Goal: Task Accomplishment & Management: Manage account settings

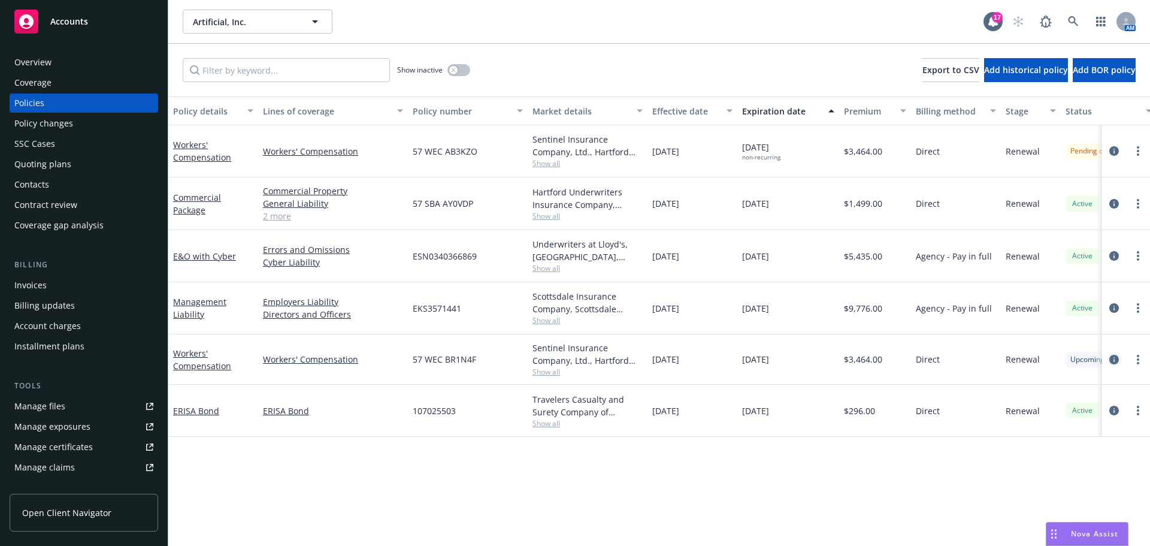
click at [1115, 358] on icon "circleInformation" at bounding box center [1114, 360] width 10 height 10
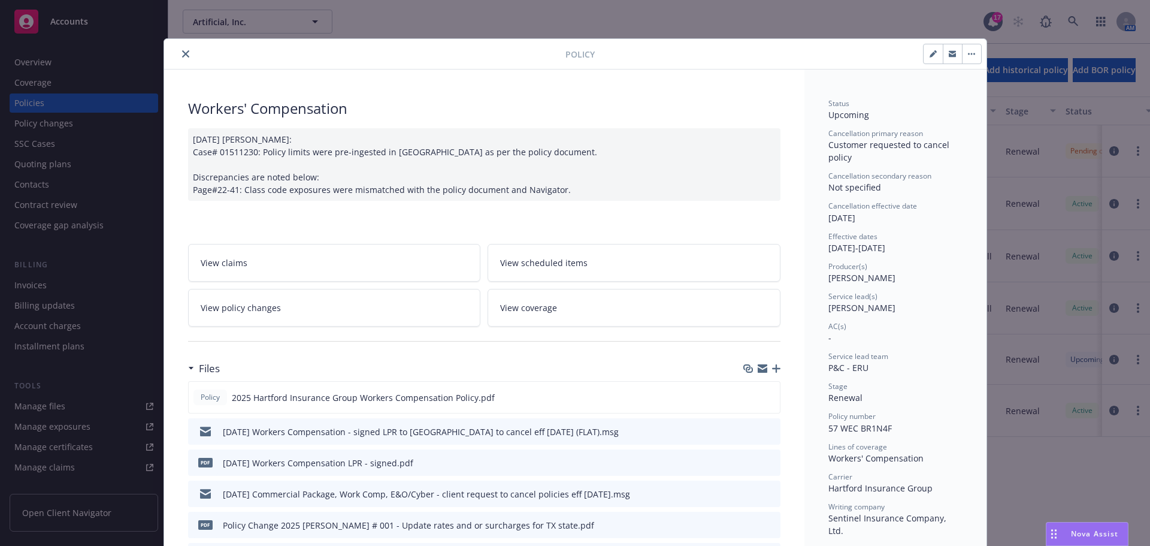
click at [932, 53] on icon "button" at bounding box center [933, 53] width 7 height 7
select select "RENEWAL"
select select "12"
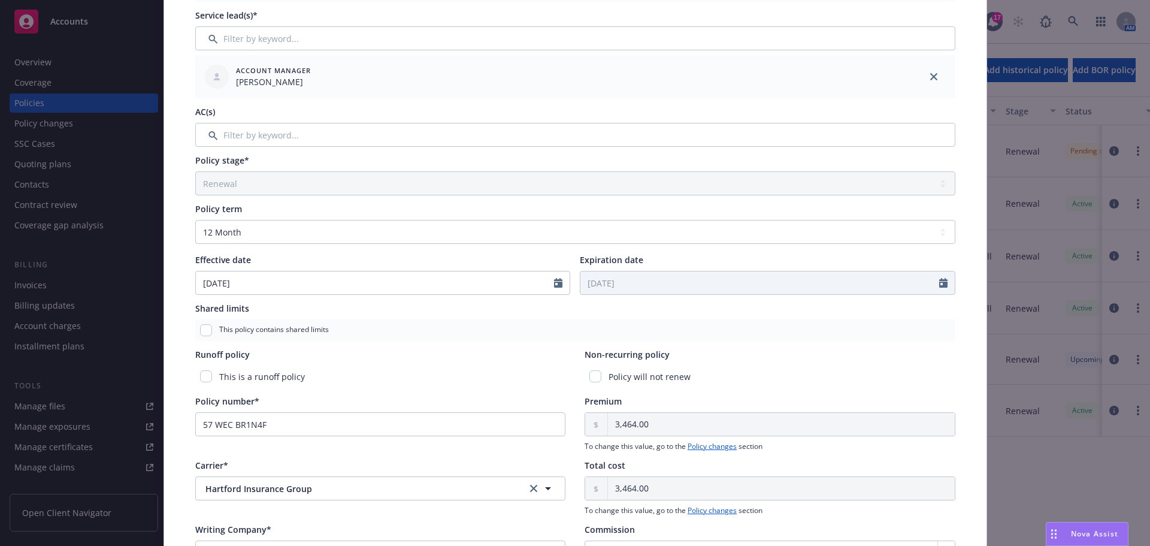
scroll to position [359, 0]
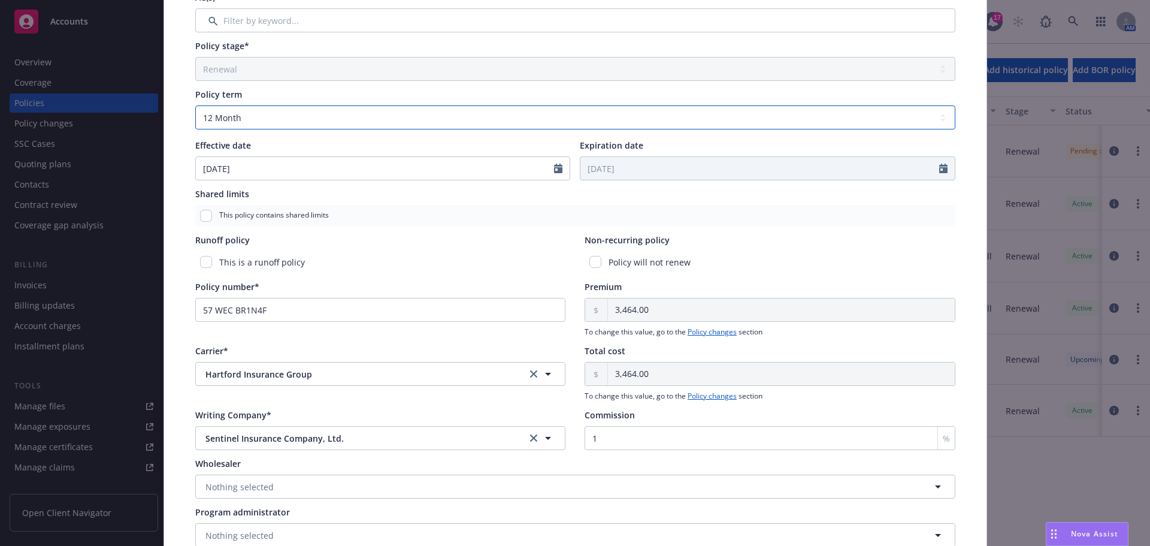
click at [252, 113] on select "Select policy term 12 Month 6 Month 4 Month 3 Month 2 Month 1 Month 36 Month (3…" at bounding box center [575, 117] width 760 height 24
click at [169, 85] on div "Policy type* Workers' Compensation Display name Producer(s)* VP [PERSON_NAME] S…" at bounding box center [575, 148] width 822 height 869
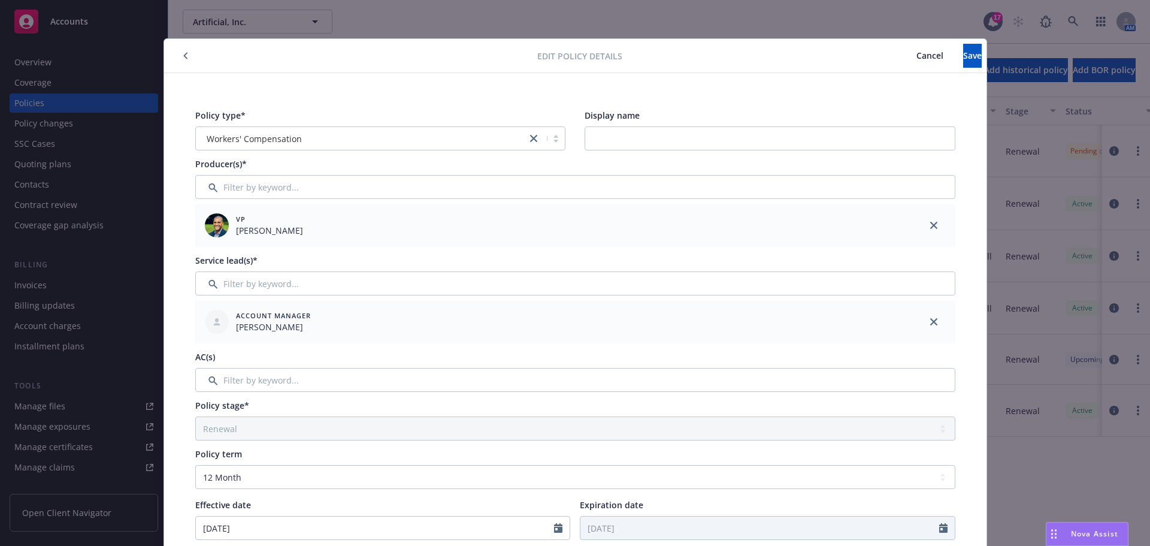
click at [183, 55] on icon "button" at bounding box center [185, 56] width 4 height 7
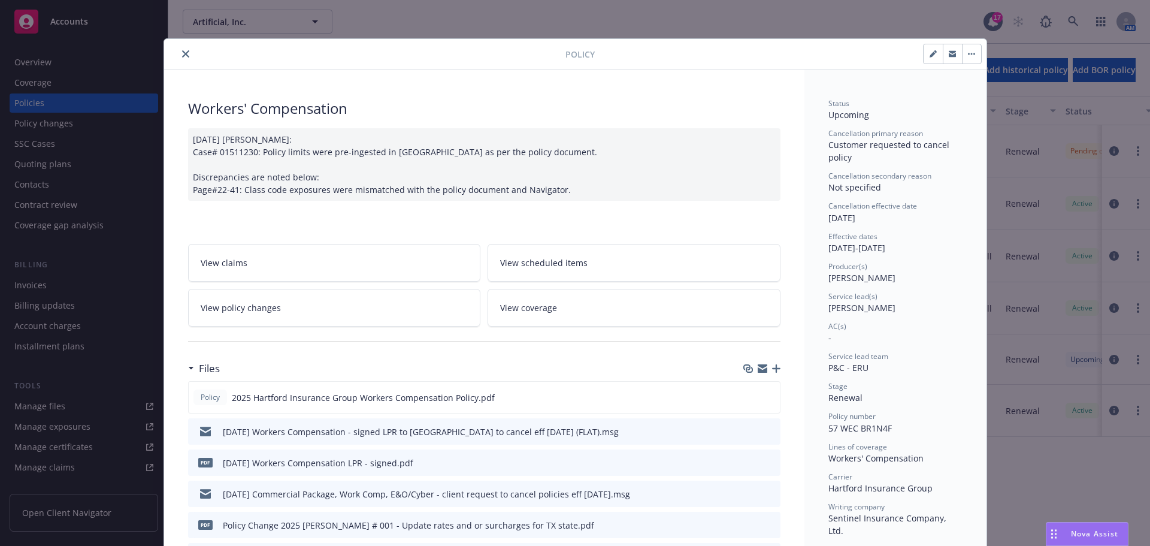
click at [182, 53] on icon "close" at bounding box center [185, 53] width 7 height 7
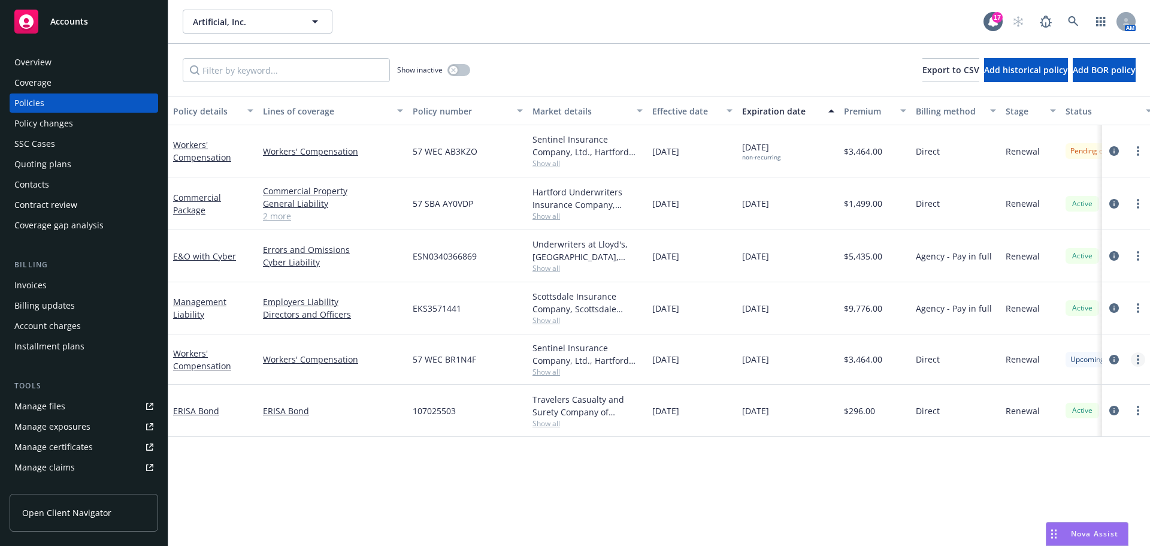
click at [1137, 358] on circle "more" at bounding box center [1138, 359] width 2 height 2
click at [1114, 355] on icon "circleInformation" at bounding box center [1114, 360] width 10 height 10
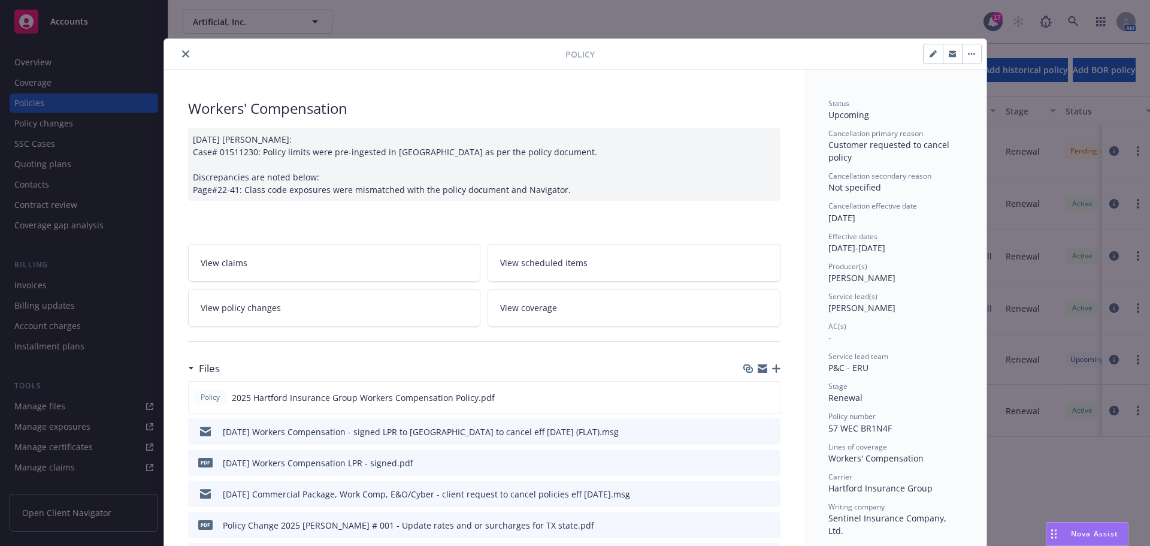
scroll to position [36, 0]
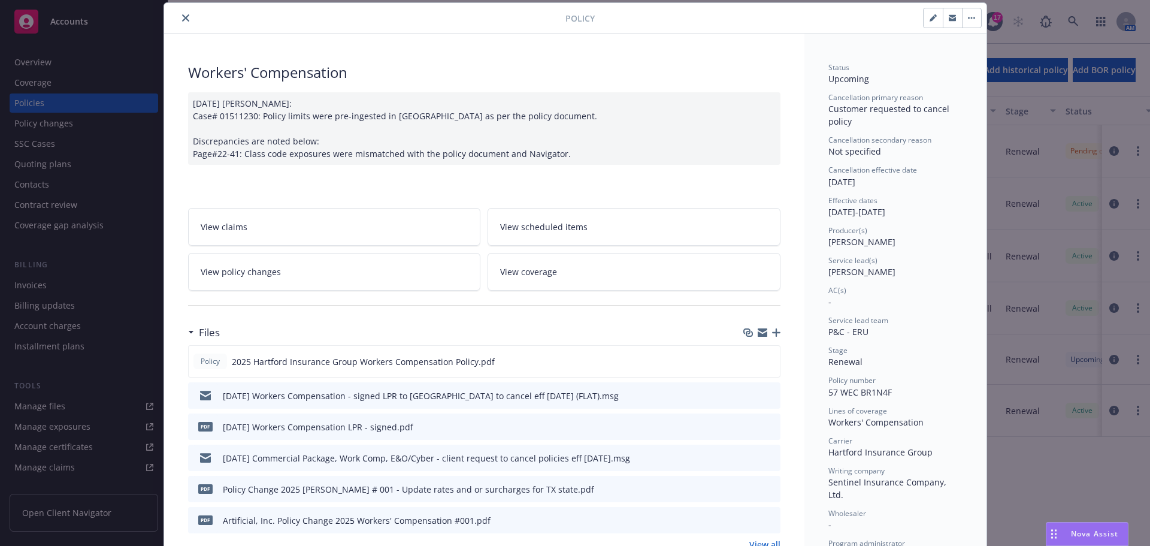
click at [930, 17] on icon "button" at bounding box center [933, 17] width 7 height 7
select select "RENEWAL"
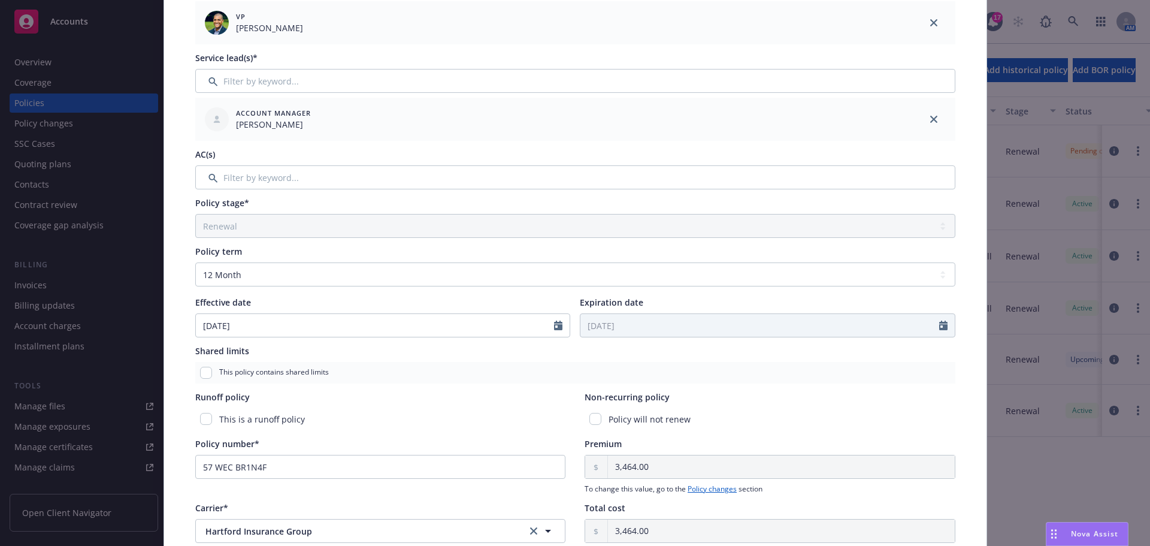
scroll to position [276, 0]
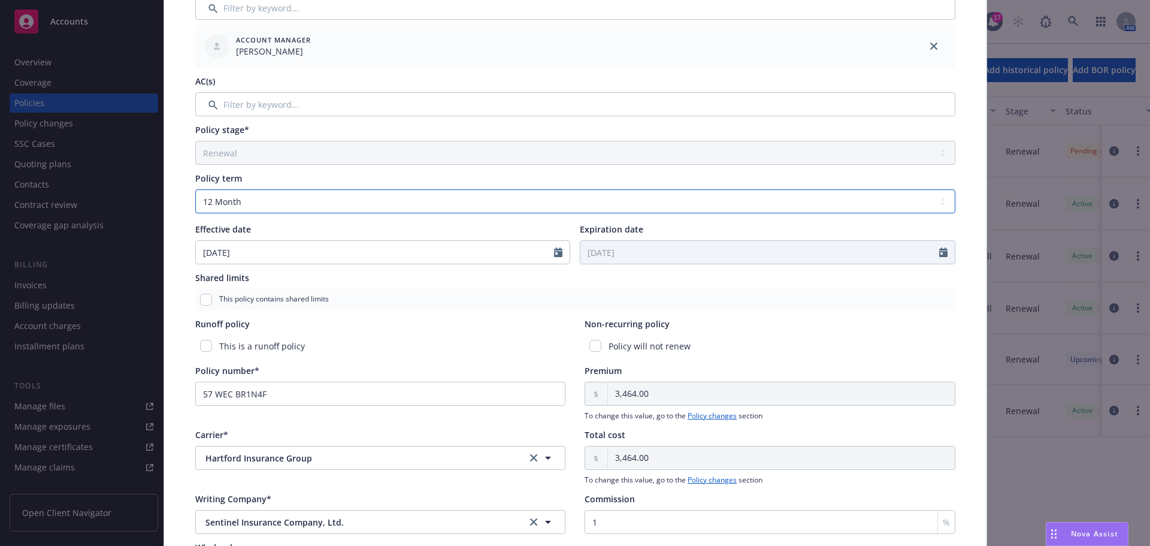
click at [261, 200] on select "Select policy term 12 Month 6 Month 4 Month 3 Month 2 Month 1 Month 36 Month (3…" at bounding box center [575, 201] width 760 height 24
select select "other"
click at [195, 189] on select "Select policy term 12 Month 6 Month 4 Month 3 Month 2 Month 1 Month 36 Month (3…" at bounding box center [575, 201] width 760 height 24
click at [641, 258] on input "Expiration date" at bounding box center [759, 252] width 359 height 23
select select "8"
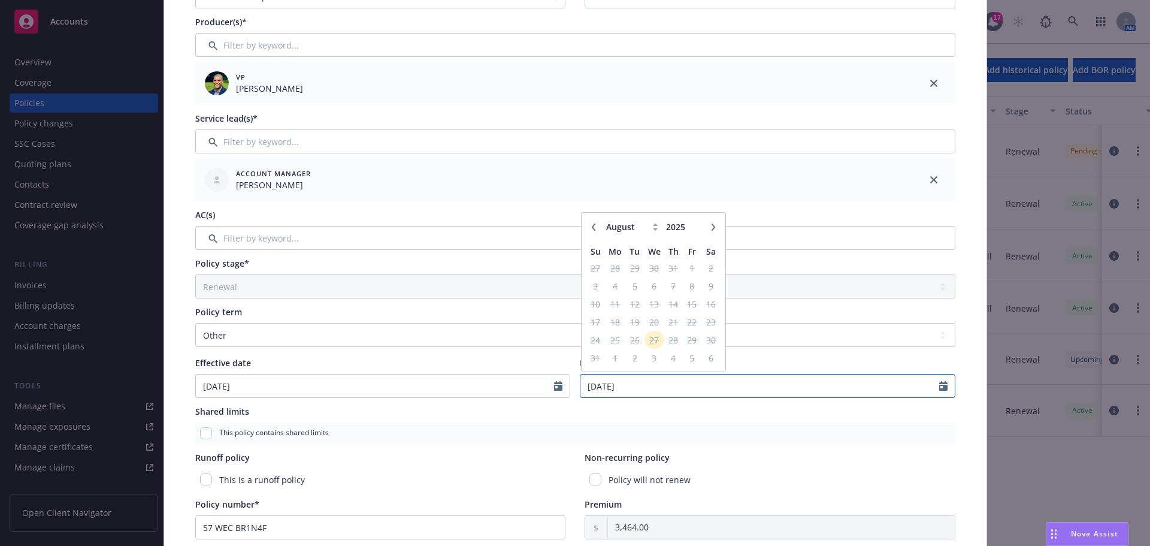
scroll to position [0, 0]
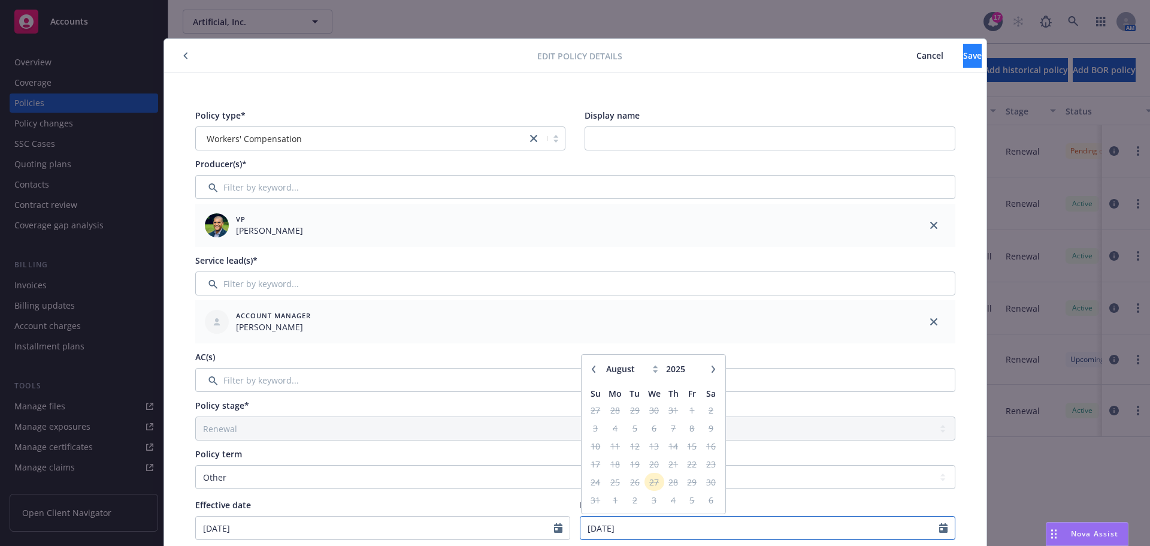
type input "[DATE]"
drag, startPoint x: 941, startPoint y: 57, endPoint x: 849, endPoint y: 50, distance: 92.0
click at [963, 55] on span "Save" at bounding box center [972, 55] width 19 height 11
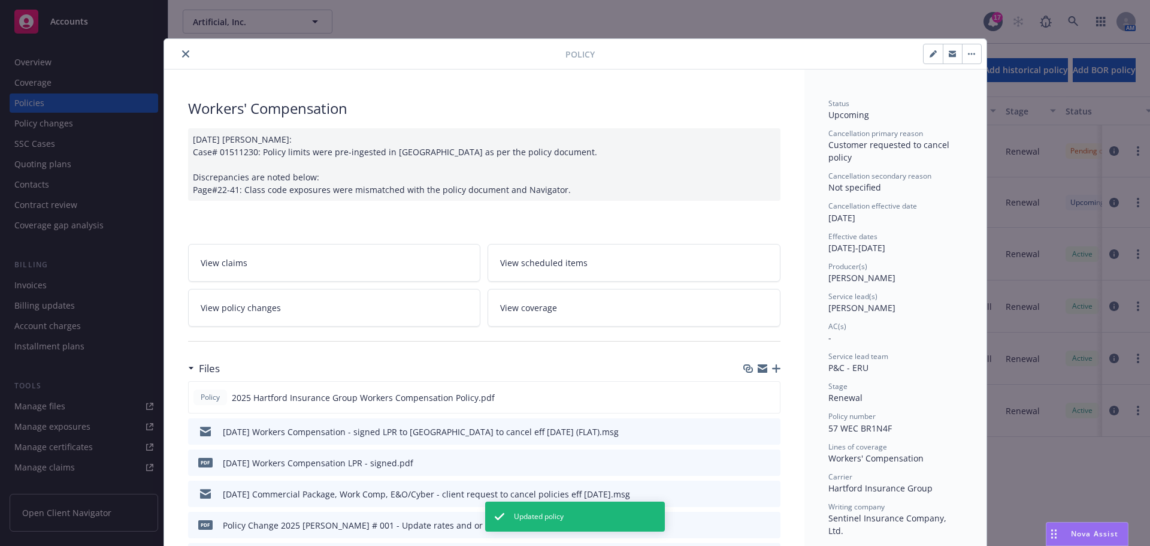
click at [182, 53] on icon "close" at bounding box center [185, 53] width 7 height 7
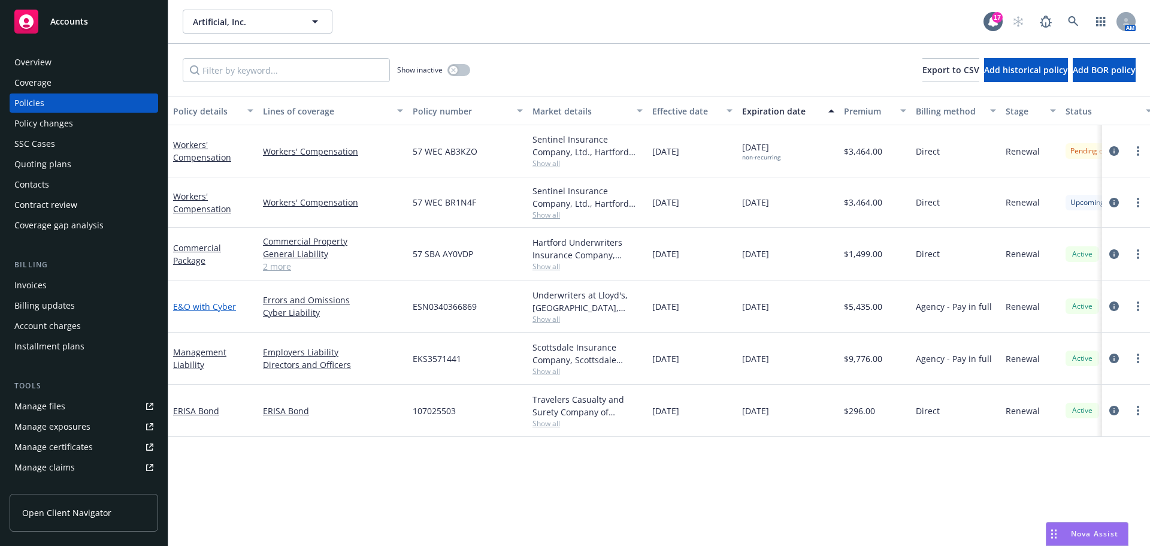
click at [203, 307] on link "E&O with Cyber" at bounding box center [204, 306] width 63 height 11
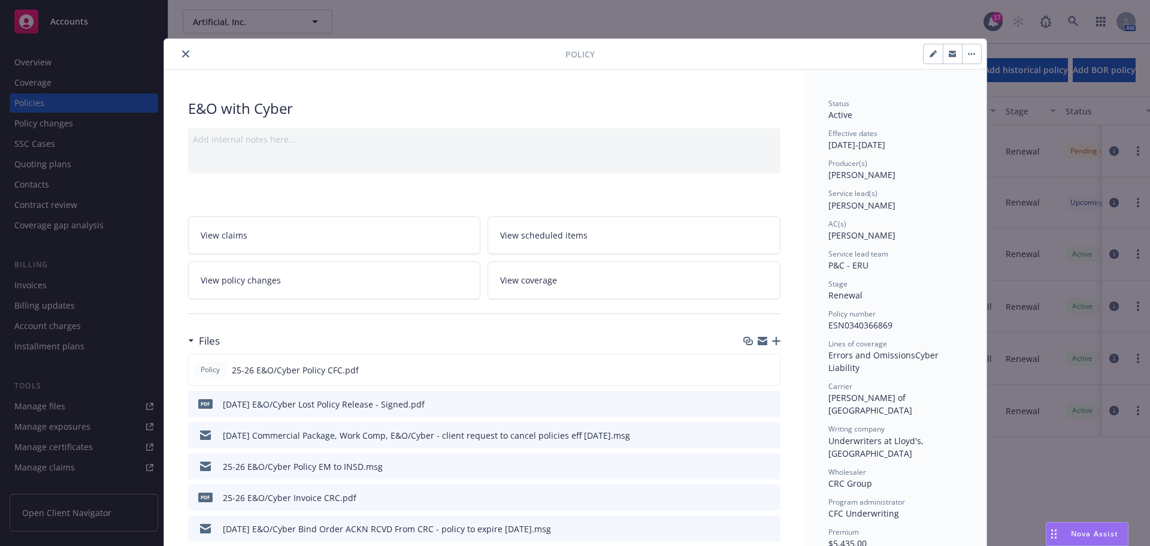
click at [773, 340] on icon "button" at bounding box center [776, 341] width 8 height 8
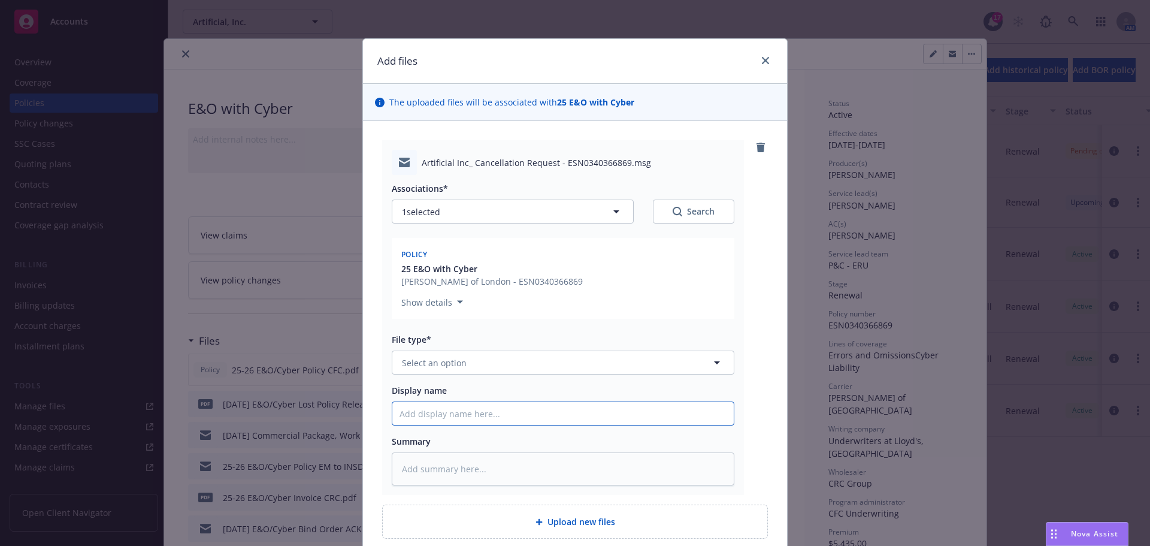
click at [423, 409] on input "Display name" at bounding box center [562, 413] width 341 height 23
type textarea "x"
type input "8"
type textarea "x"
type input "8/"
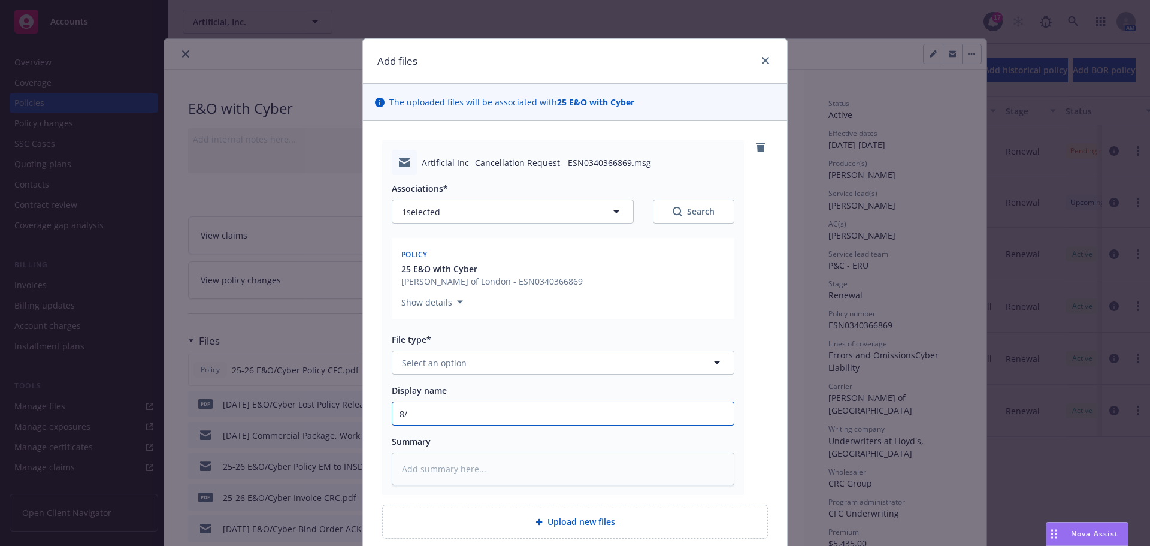
type textarea "x"
type input "8/3"
type textarea "x"
type input "8/31"
type textarea "x"
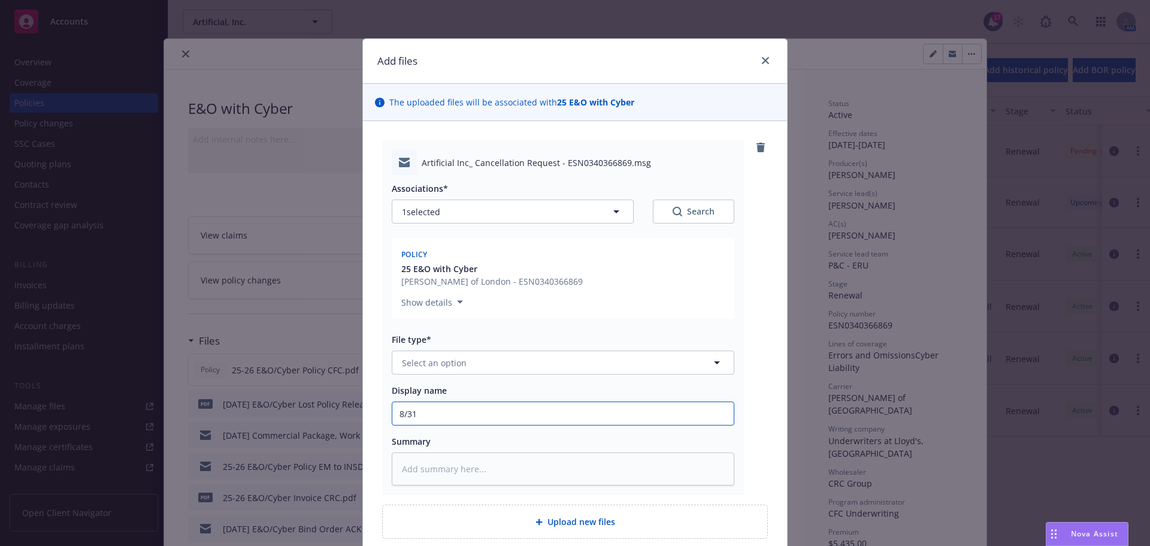
type input "8/31/"
type textarea "x"
type input "8/31/2"
type textarea "x"
type input "[DATE]"
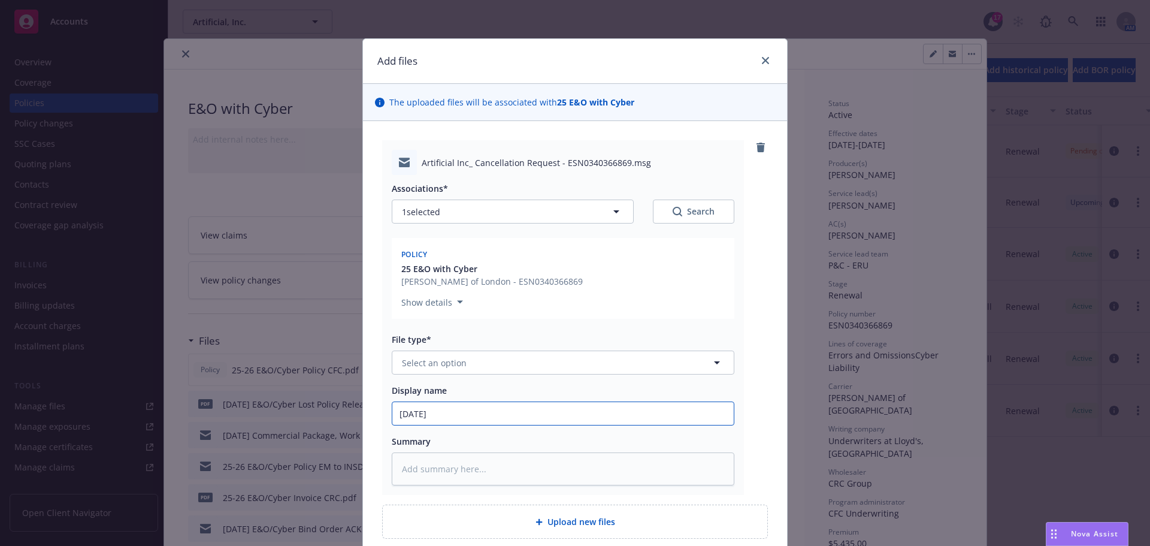
type textarea "x"
type input "8/31/202"
type textarea "x"
type input "[DATE]"
type textarea "x"
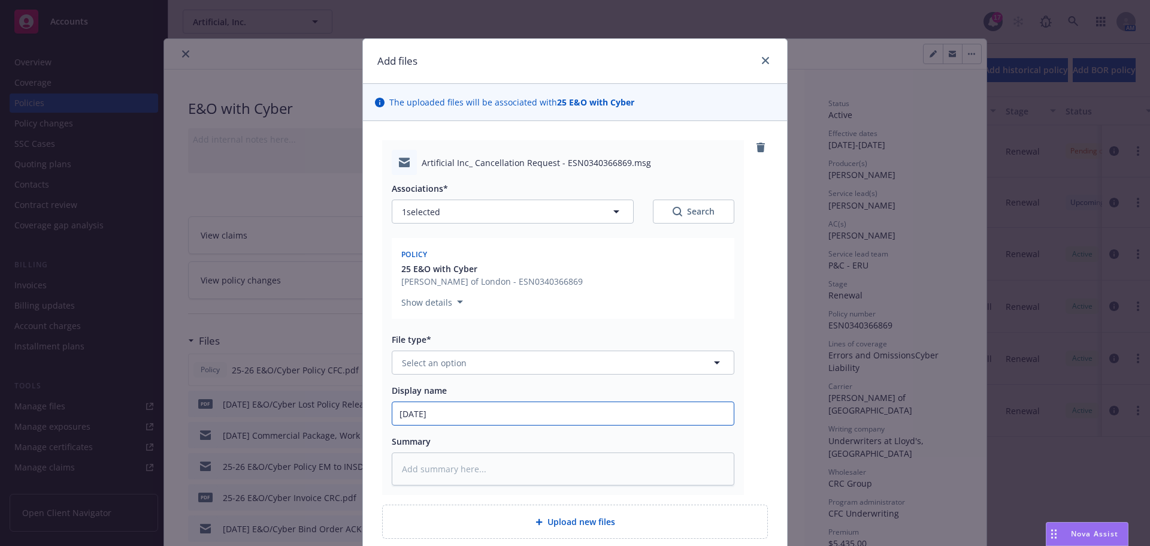
type input "[DATE]"
type textarea "x"
type input "[DATE] E"
type textarea "x"
type input "[DATE] E&"
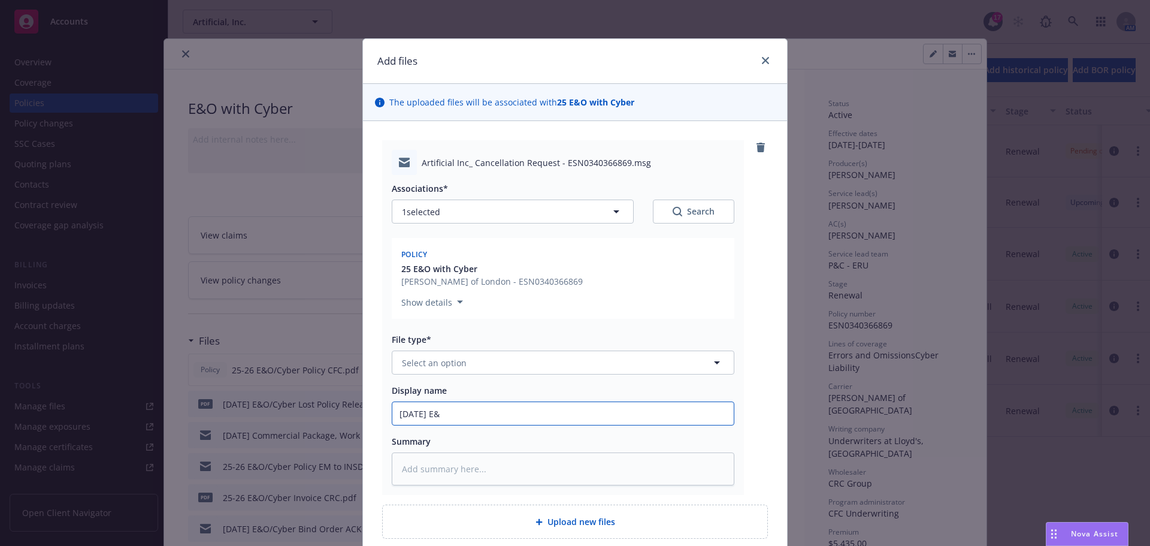
type textarea "x"
type input "[DATE] E&O"
type textarea "x"
type input "[DATE] E&O/"
type textarea "x"
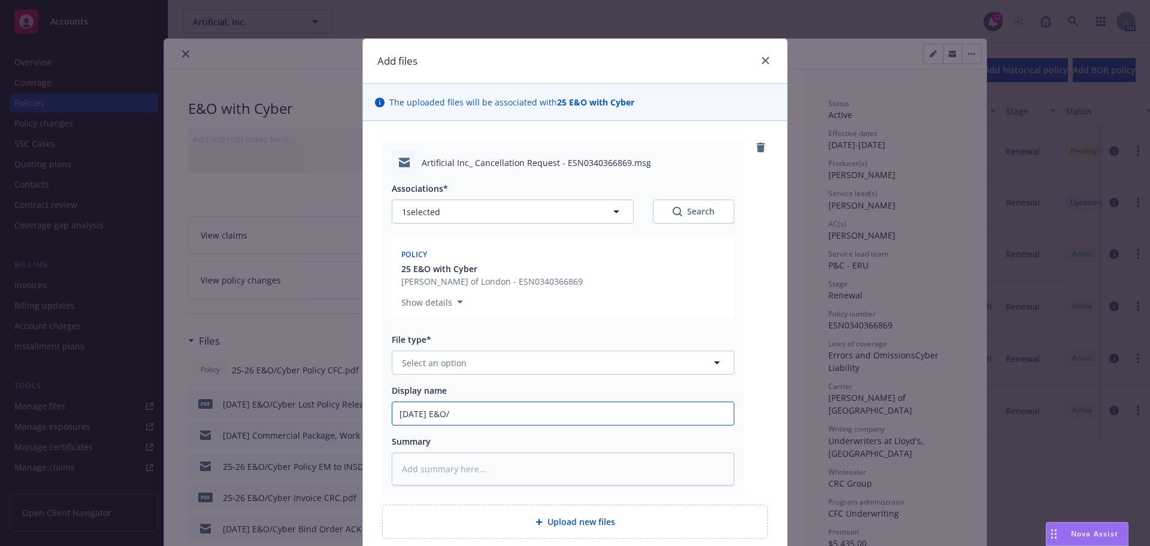
type input "[DATE] E&O/C"
type textarea "x"
type input "[DATE] E&O/Cy"
type textarea "x"
type input "[DATE] E&O/Cyb"
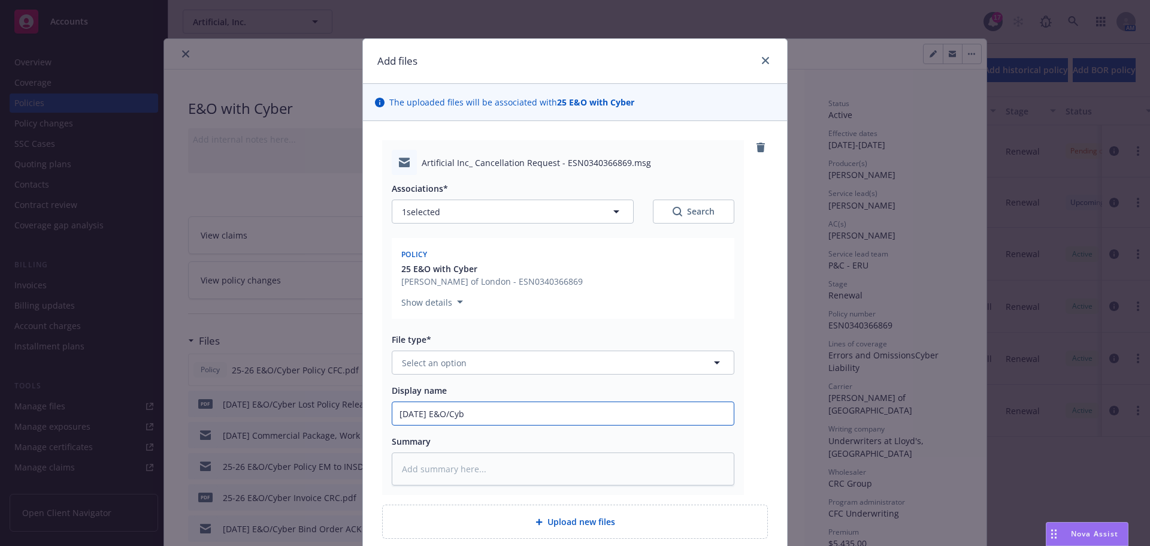
type textarea "x"
type input "[DATE] E&O/Cybe"
type textarea "x"
type input "[DATE] E&O/Cyber"
type textarea "x"
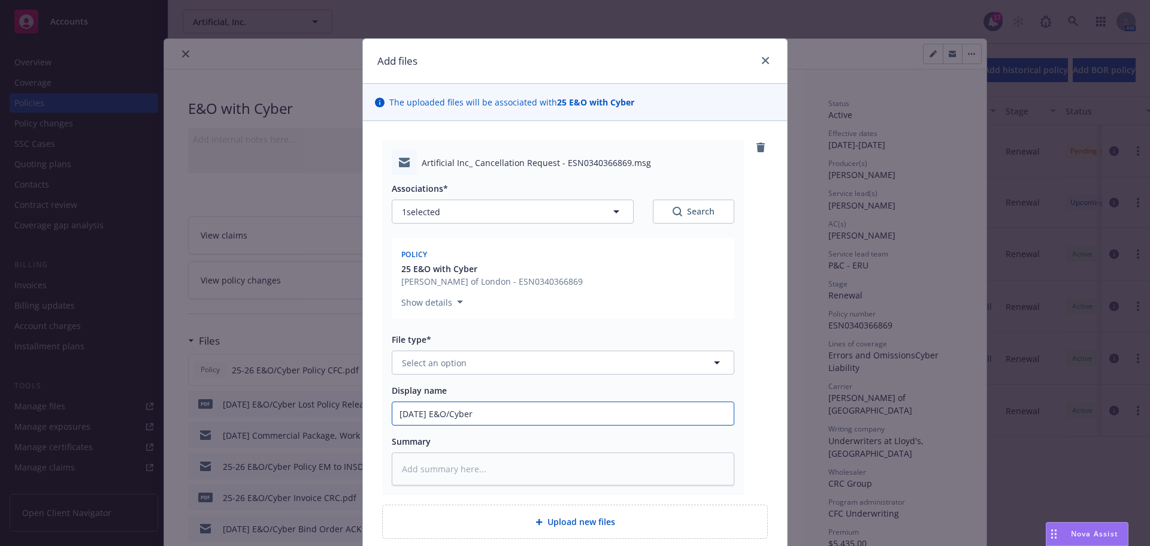
type input "[DATE] E&O/Cyber"
type textarea "x"
type input "[DATE] E&O/Cyber L"
type textarea "x"
type input "[DATE] E&O/Cyber LP"
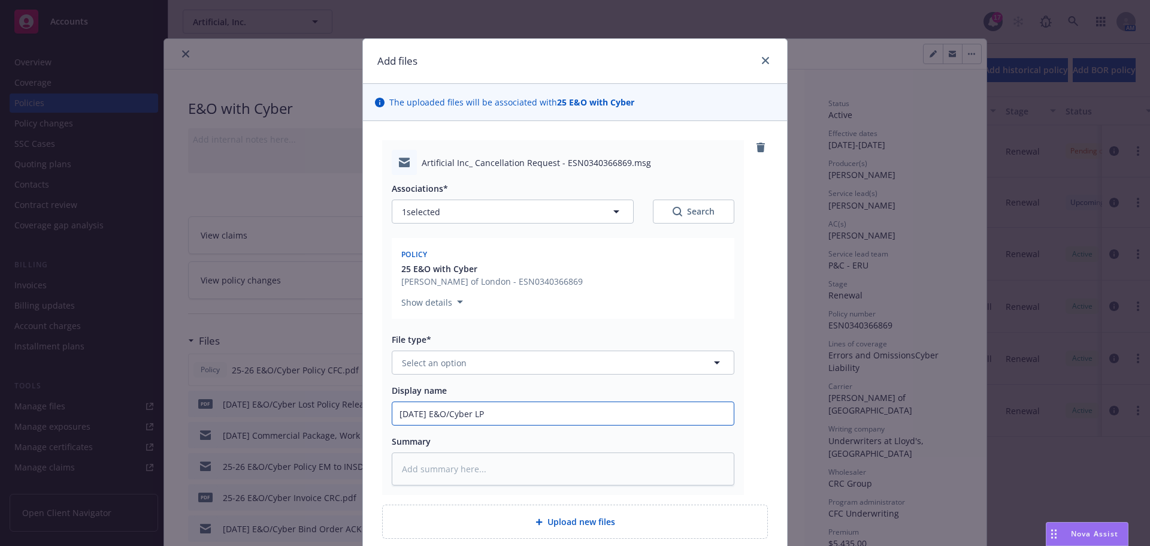
type textarea "x"
type input "[DATE] E&O/Cyber LPR"
type textarea "x"
type input "[DATE] E&O/Cyber LPR"
type textarea "x"
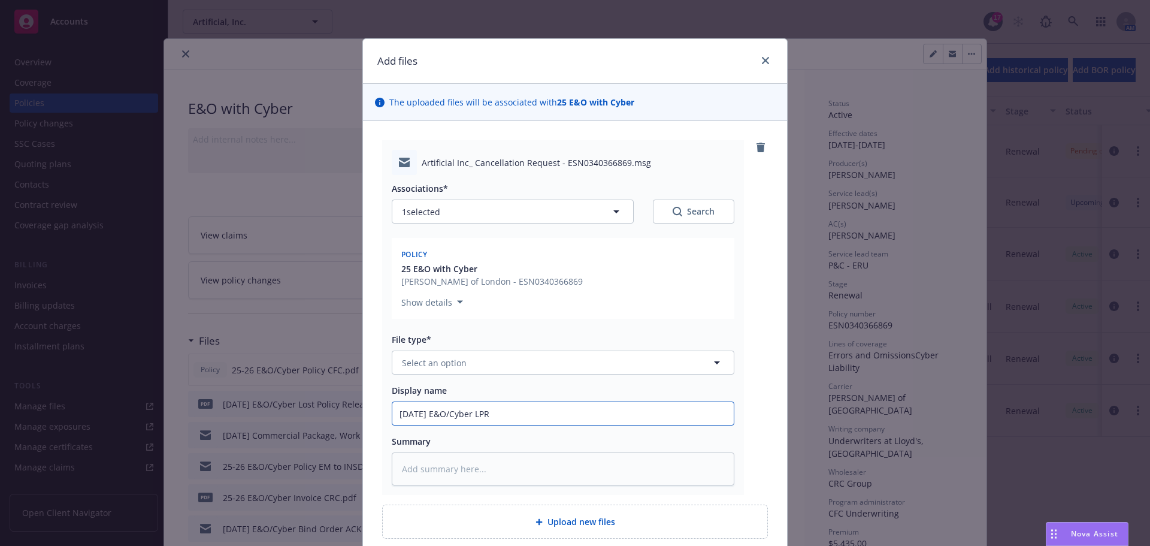
type input "[DATE] E&O/Cyber LPR t"
type textarea "x"
type input "[DATE] E&O/Cyber LPR to"
type textarea "x"
type input "[DATE] E&O/Cyber LPR to"
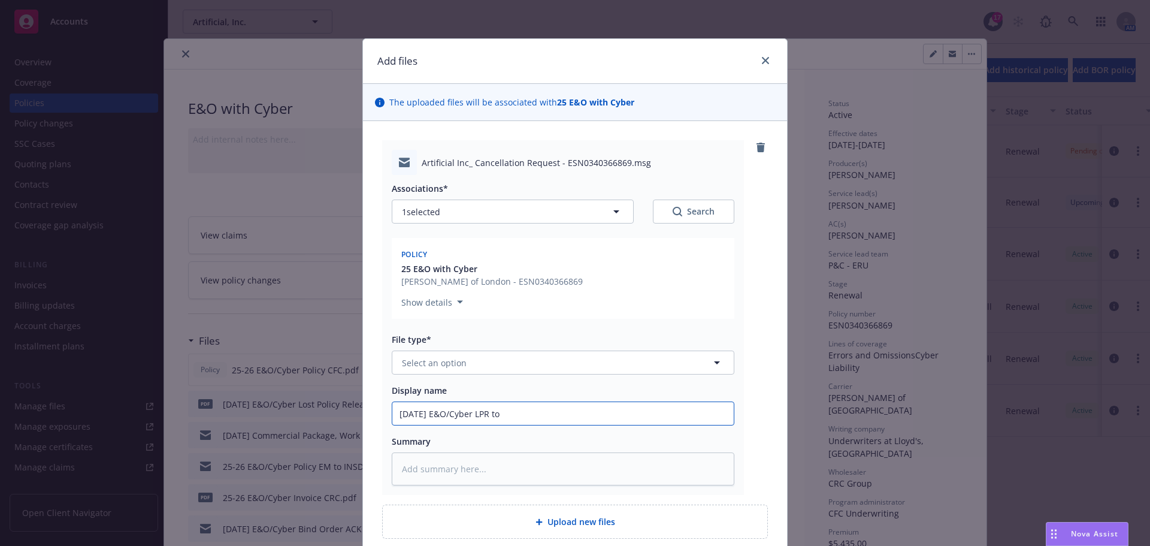
type textarea "x"
type input "[DATE] E&O/Cyber LPR to C"
type textarea "x"
type input "[DATE] E&O/Cyber LPR to CR"
type textarea "x"
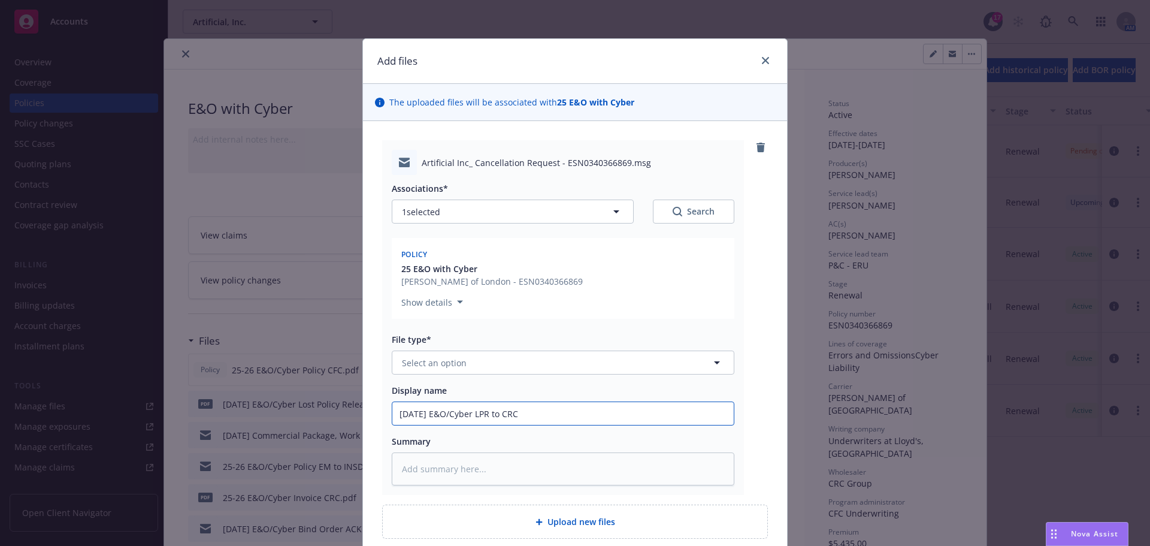
type input "[DATE] E&O/Cyber LPR to CRC"
drag, startPoint x: 565, startPoint y: 413, endPoint x: 564, endPoint y: 420, distance: 7.4
click at [565, 414] on input "[DATE] E&O/Cyber LPR to CRC" at bounding box center [562, 413] width 341 height 23
type textarea "x"
type input "[DATE] E&O/Cyber LPR to CRC"
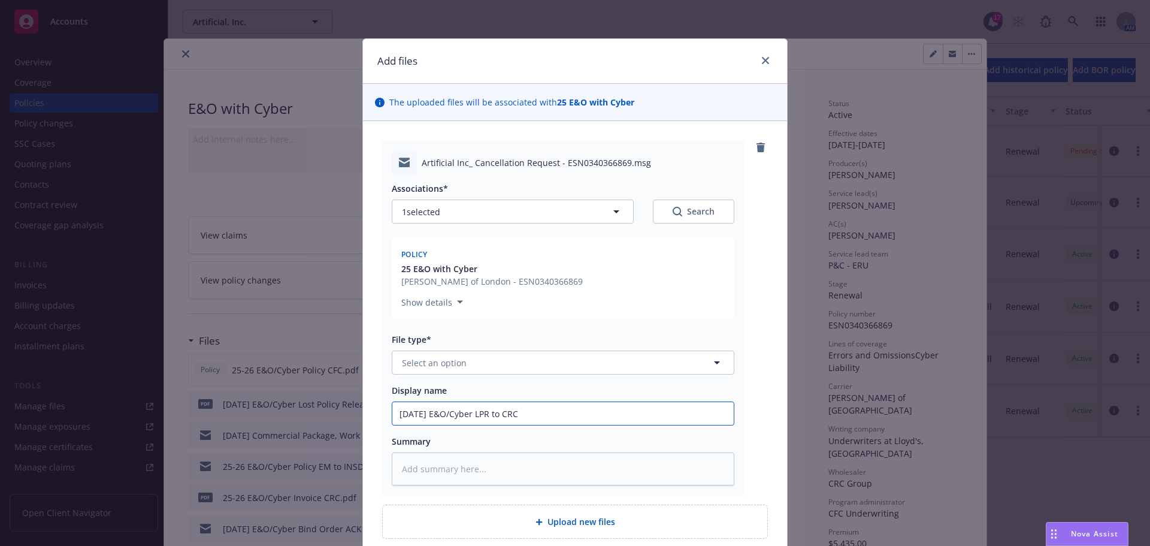
type textarea "x"
type input "[DATE] E&O/Cyber LPR to CRC -"
type textarea "x"
type input "[DATE] E&O/Cyber LPR to CRC -s"
type textarea "x"
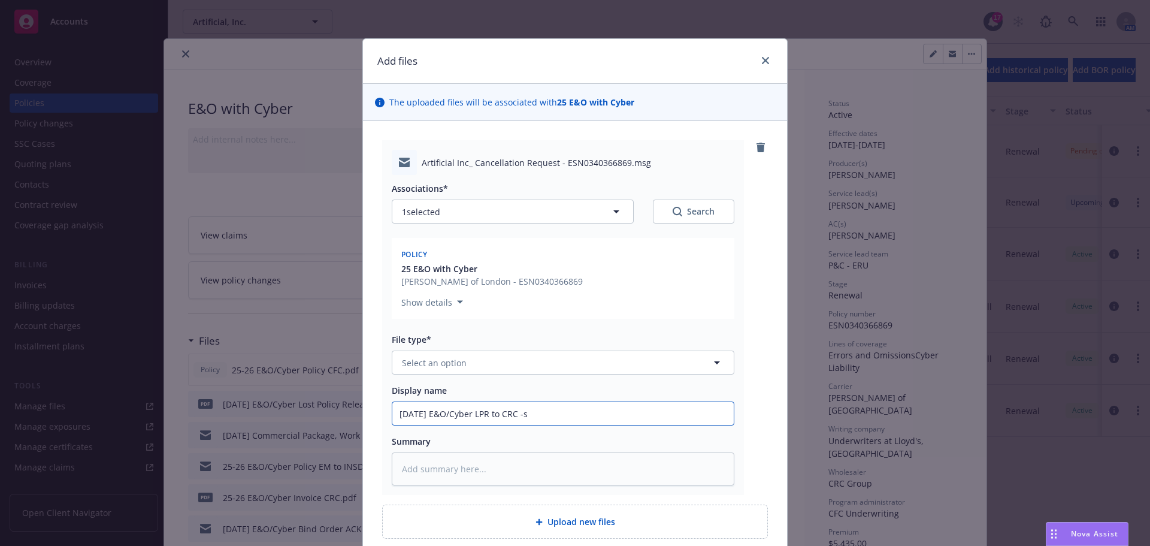
type input "[DATE] E&O/Cyber LPR to CRC -si"
type textarea "x"
type input "[DATE] E&O/Cyber LPR to CRC -sig"
type textarea "x"
type input "[DATE] E&O/Cyber LPR to CRC -sign"
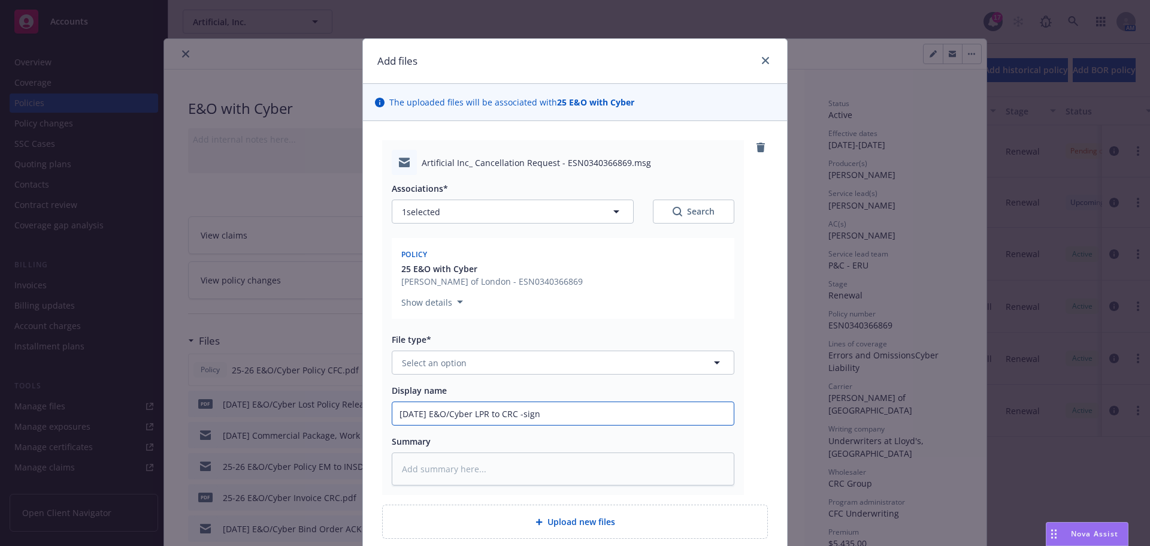
type textarea "x"
type input "[DATE] E&O/Cyber LPR to CRC -signe"
type textarea "x"
type input "[DATE] E&O/Cyber LPR to CRC -signed"
click at [434, 356] on span "Select an option" at bounding box center [434, 362] width 65 height 13
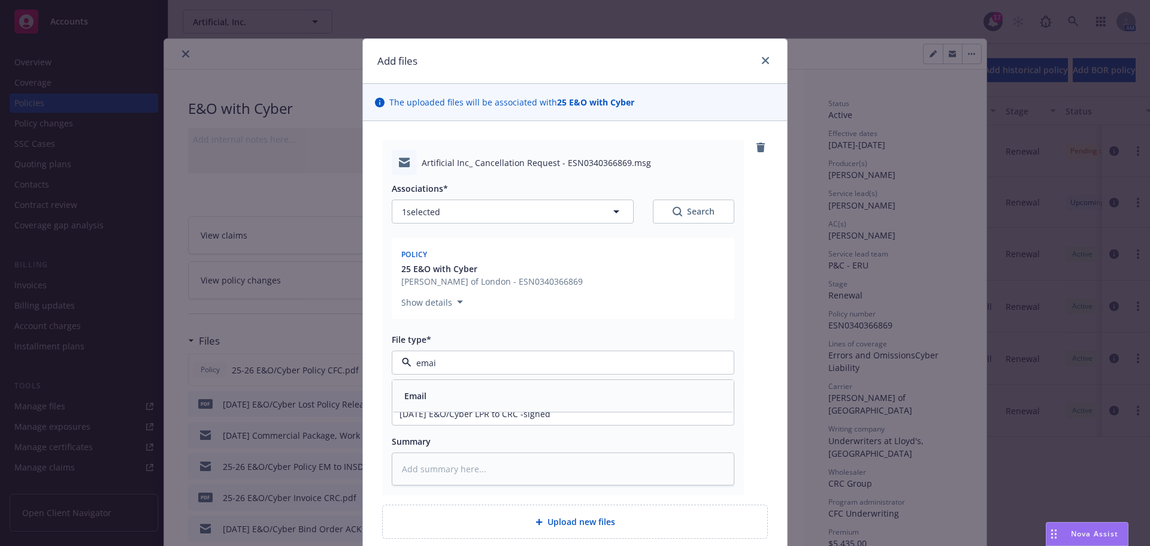
type input "email"
click at [425, 394] on div "Email" at bounding box center [562, 395] width 327 height 17
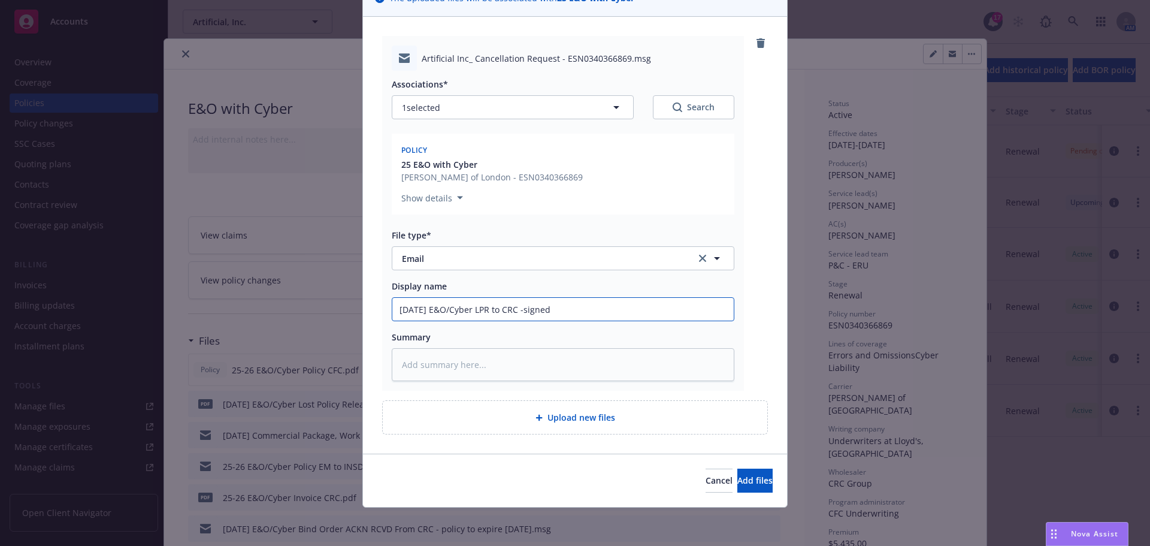
click at [607, 311] on input "[DATE] E&O/Cyber LPR to CRC -signed" at bounding box center [562, 309] width 341 height 23
type textarea "x"
type input "[DATE] E&O/Cyber LPR to CRC -signed"
type textarea "x"
type input "[DATE] E&O/Cyber LPR to CRC -signed 0"
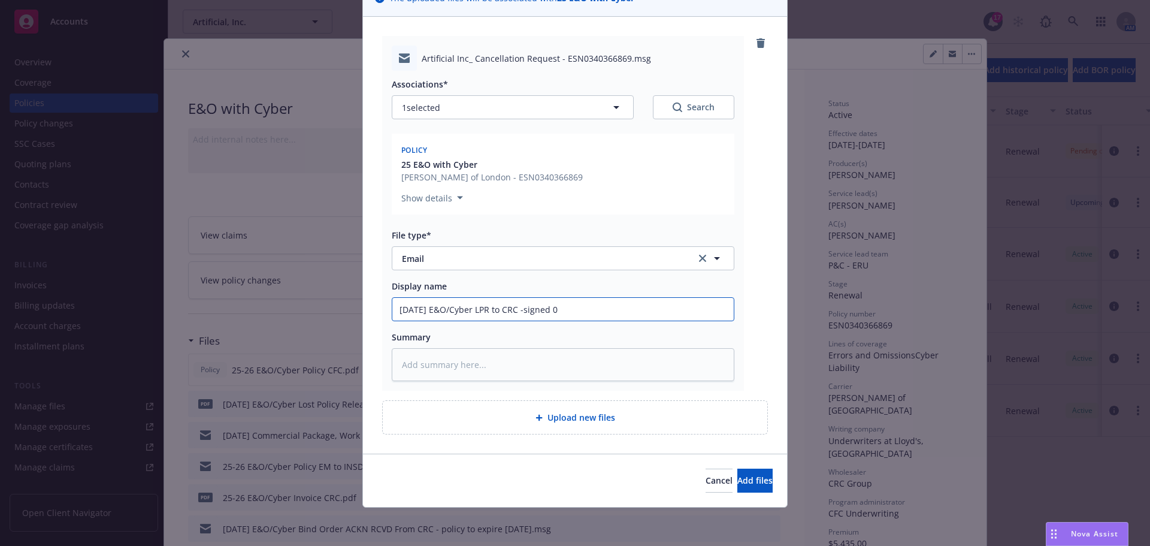
type textarea "x"
type input "[DATE] E&O/Cyber LPR to CRC -signed"
type textarea "x"
type input "[DATE] E&O/Cyber LPR to CRC -signed -"
type textarea "x"
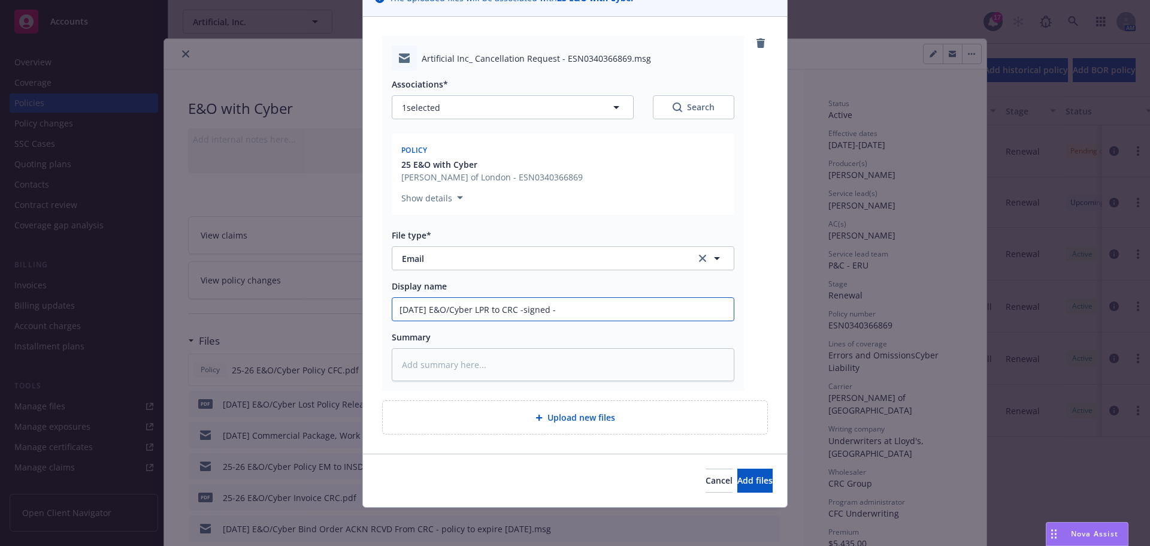
type input "[DATE] E&O/Cyber LPR to CRC -signed -"
type textarea "x"
type input "[DATE] E&O/Cyber LPR to CRC -signed -"
type textarea "x"
type input "[DATE] E&O/Cyber LPR to CRC -signed - r"
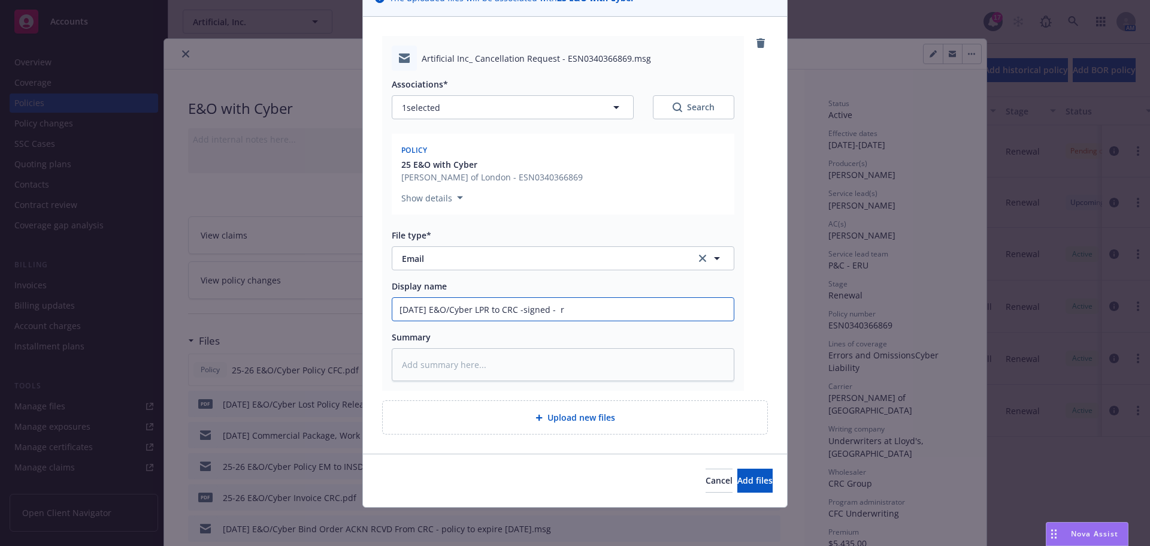
type textarea "x"
type input "[DATE] E&O/Cyber LPR to CRC -signed - re"
type textarea "x"
type input "[DATE] E&O/Cyber LPR to CRC -signed - req"
type textarea "x"
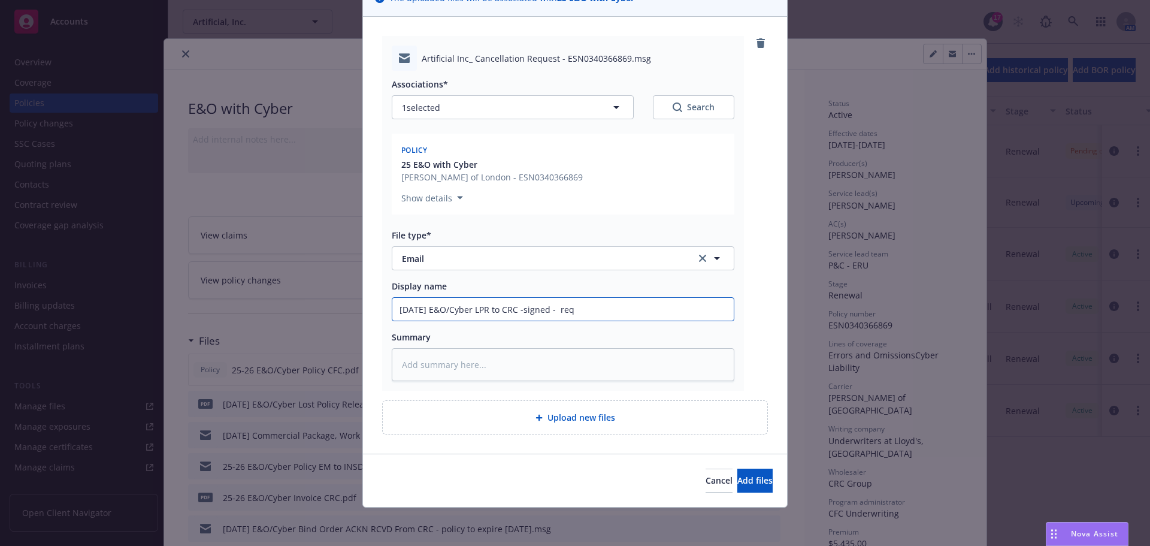
type input "[DATE] E&O/Cyber LPR to CRC -signed - requ"
type textarea "x"
type input "[DATE] E&O/Cyber LPR to CRC -signed - reque"
type textarea "x"
type input "[DATE] E&O/Cyber LPR to CRC -signed - reques"
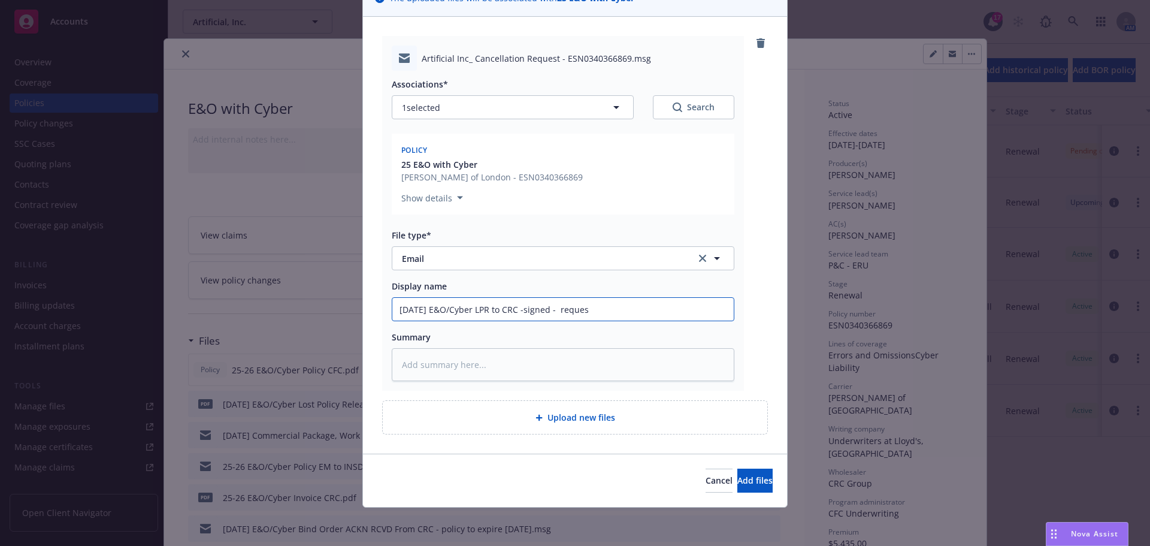
type textarea "x"
type input "[DATE] E&O/Cyber LPR to CRC -signed - request"
type textarea "x"
type input "[DATE] E&O/Cyber LPR to CRC -signed - requeste"
type textarea "x"
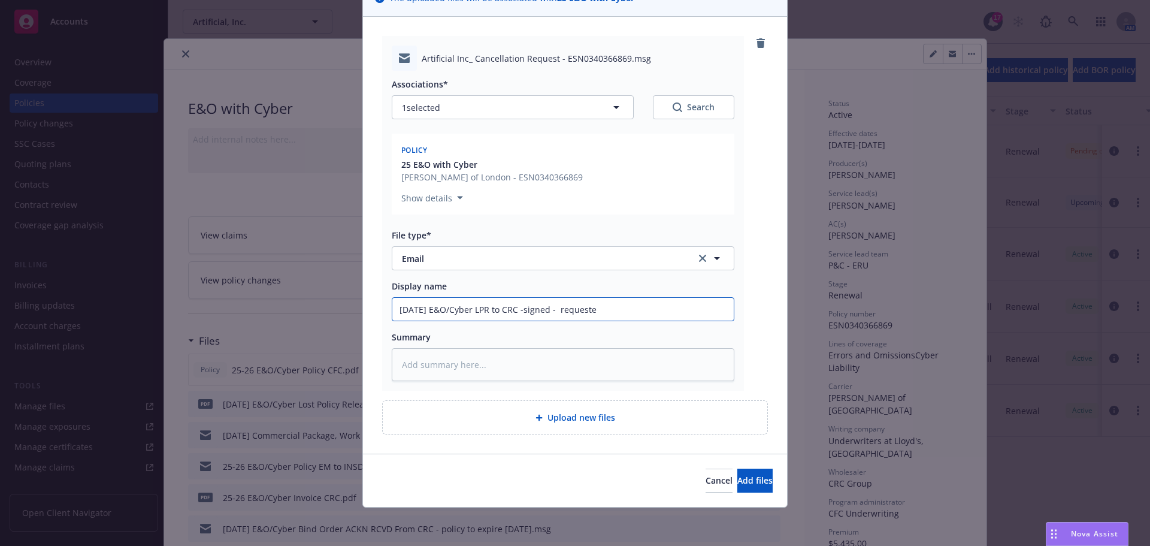
type input "[DATE] E&O/Cyber LPR to CRC -signed - requested"
type textarea "x"
type input "[DATE] E&O/Cyber LPR to CRC -signed - requested"
type textarea "x"
type input "[DATE] E&O/Cyber LPR to CRC -signed - requested c"
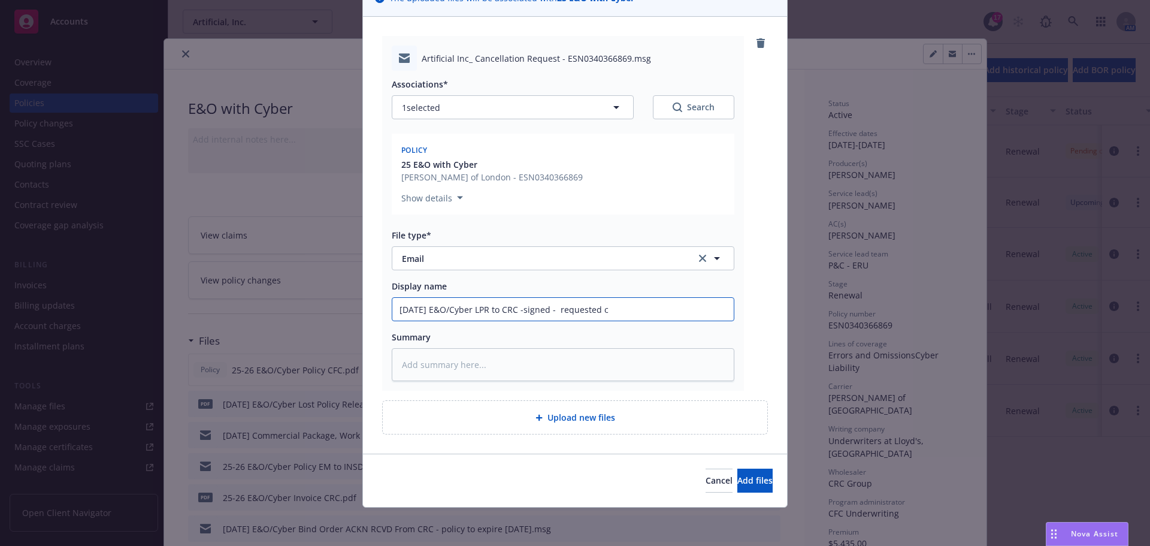
type textarea "x"
type input "[DATE] E&O/Cyber LPR to CRC -signed - requested ca"
type textarea "x"
type input "[DATE] E&O/Cyber LPR to CRC -signed - requested can"
type textarea "x"
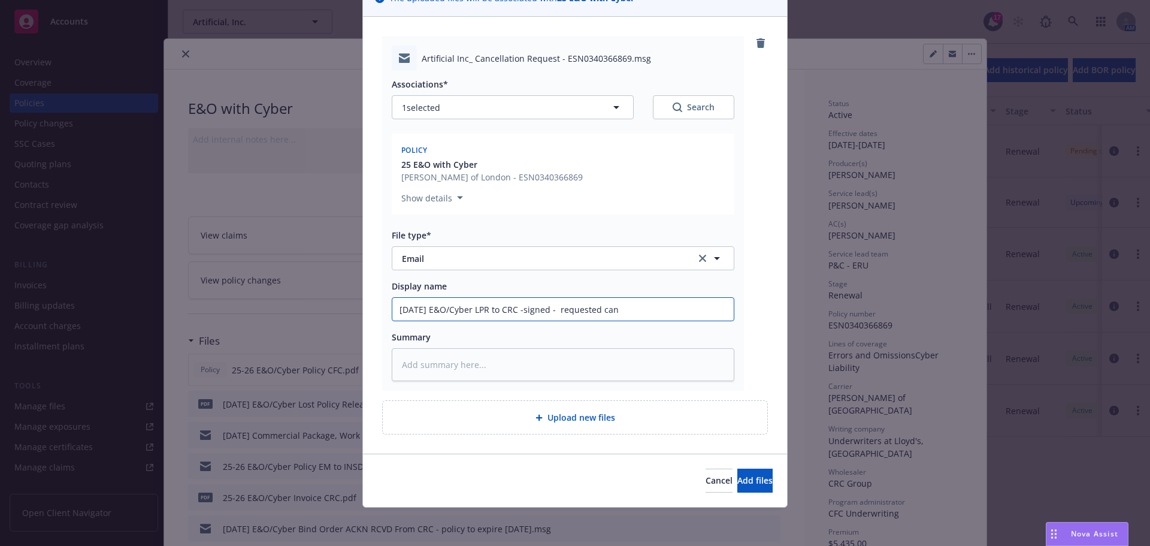
type input "[DATE] E&O/Cyber LPR to CRC -signed - requested canc"
type textarea "x"
type input "[DATE] E&O/Cyber LPR to CRC -signed - requested cance"
type textarea "x"
type input "[DATE] E&O/Cyber LPR to CRC -signed - requested cancel"
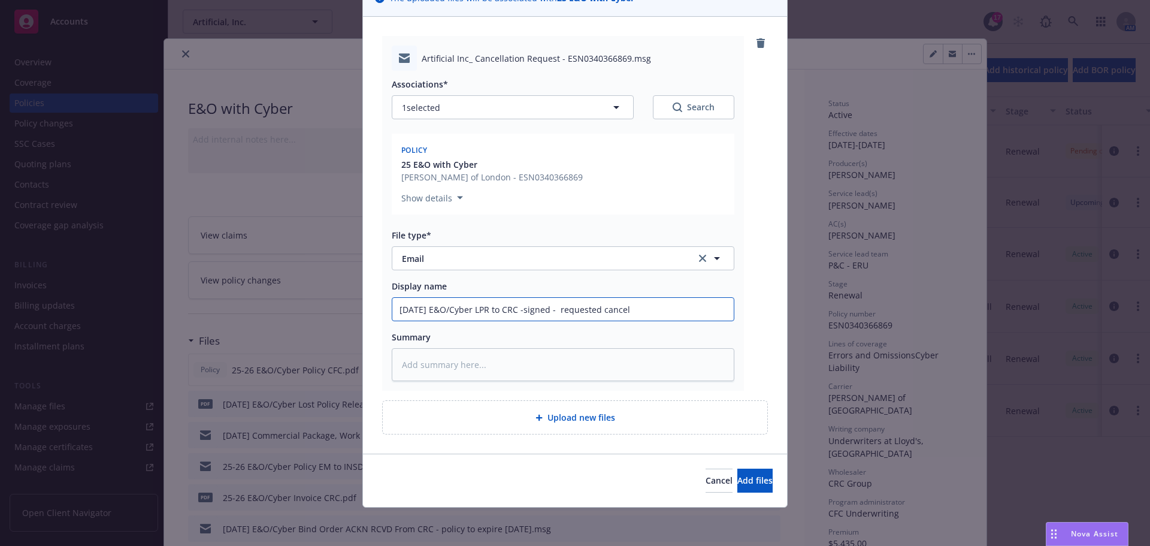
type textarea "x"
type input "[DATE] E&O/Cyber LPR to CRC -signed - requested cancell"
type textarea "x"
type input "[DATE] E&O/Cyber LPR to CRC -signed - requested cancella"
type textarea "x"
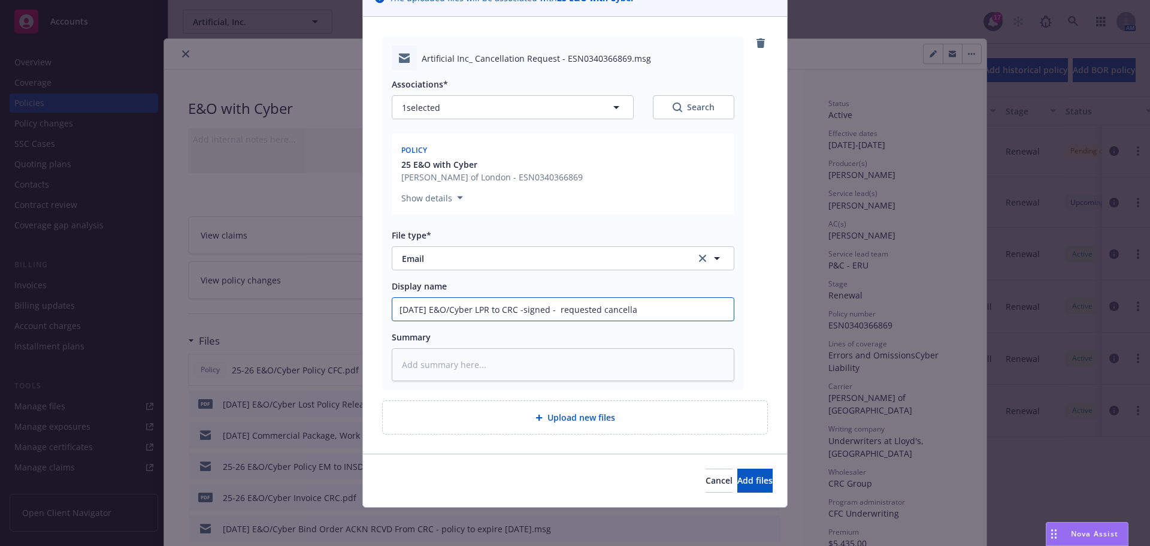
type input "[DATE] E&O/Cyber LPR to CRC -signed - requested cancellat"
type textarea "x"
type input "[DATE] E&O/Cyber LPR to CRC -signed - requested cancellati"
type textarea "x"
type input "[DATE] E&O/Cyber LPR to CRC -signed - requested cancellatio"
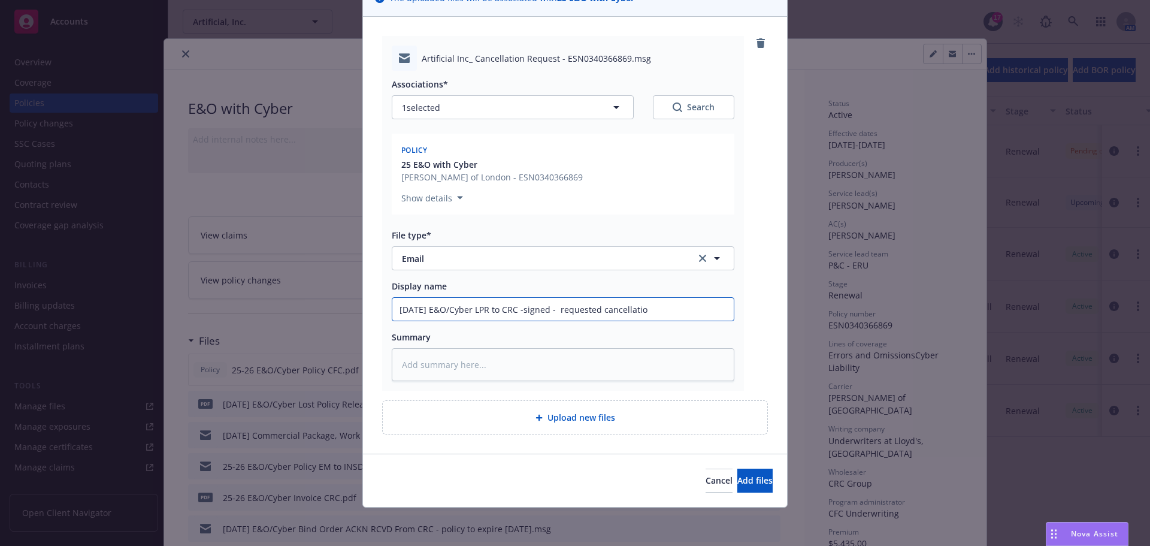
type textarea "x"
type input "[DATE] E&O/Cyber LPR to CRC -signed - requested cancellation"
click at [737, 481] on span "Add files" at bounding box center [754, 479] width 35 height 11
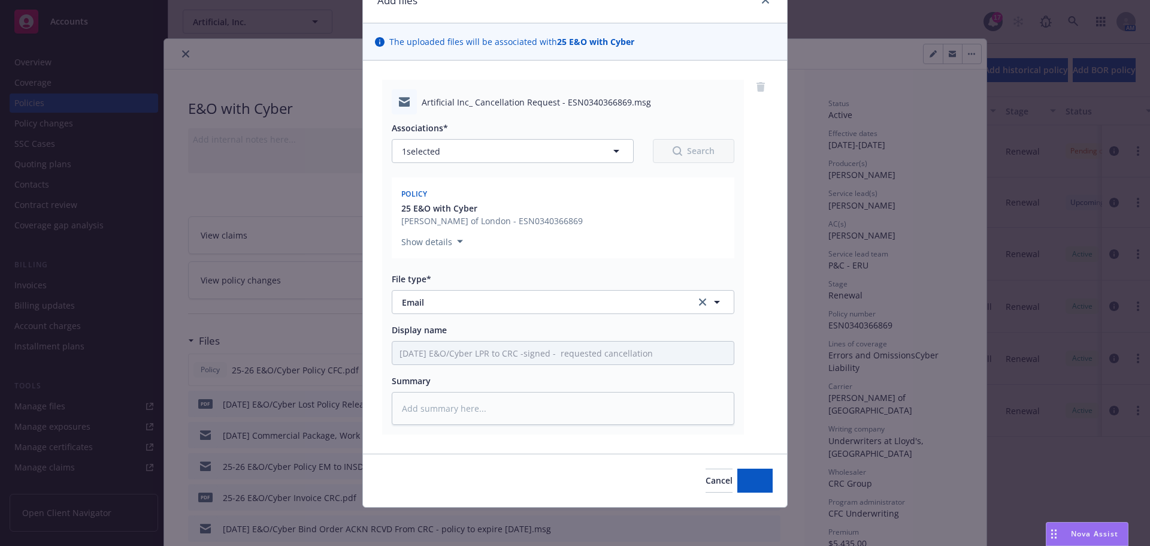
scroll to position [60, 0]
type textarea "x"
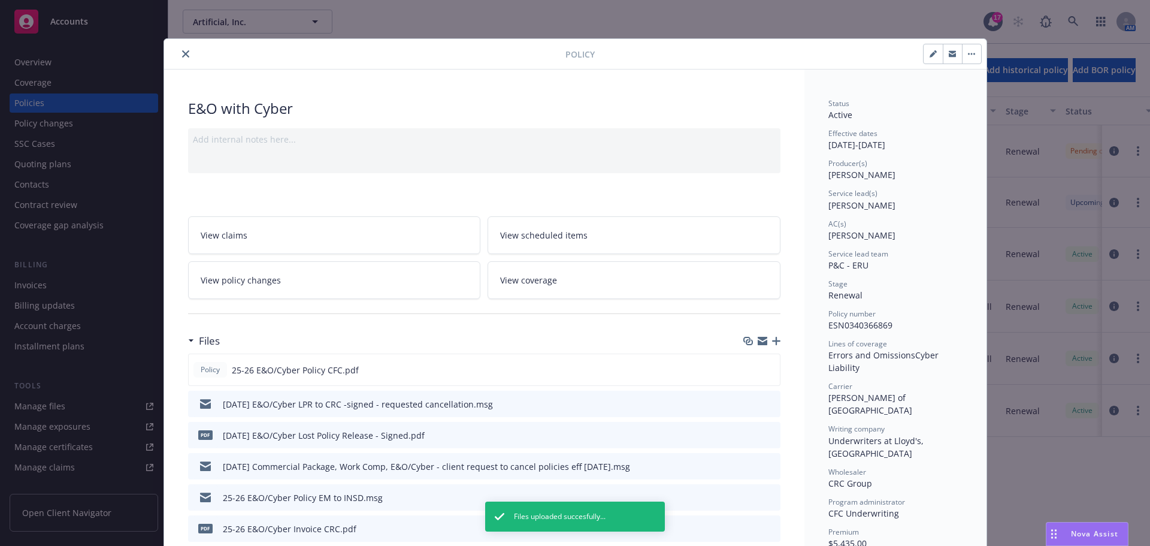
click at [182, 50] on icon "close" at bounding box center [185, 53] width 7 height 7
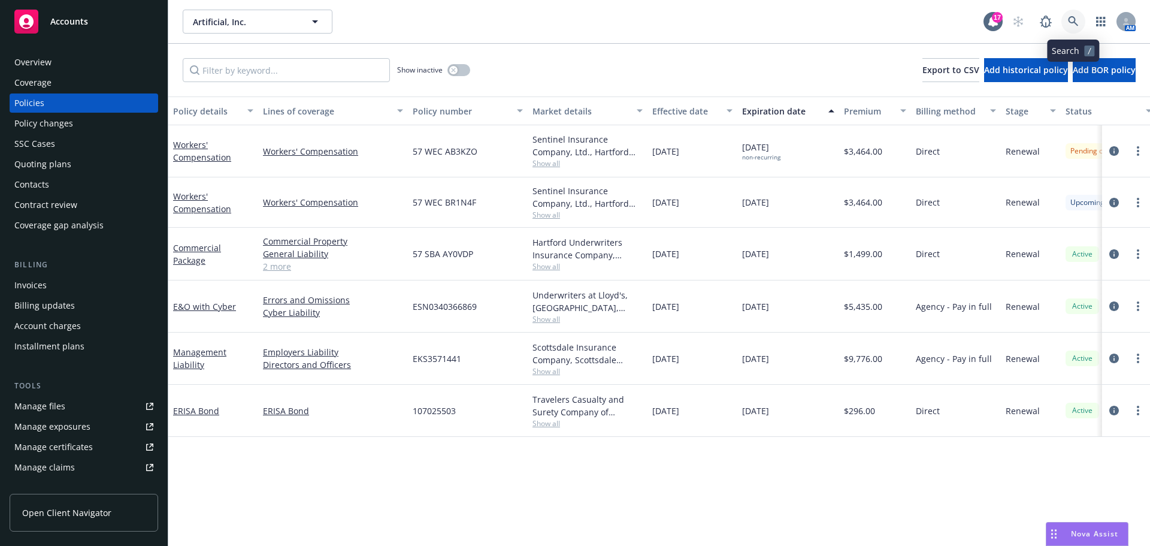
click at [1078, 22] on icon at bounding box center [1073, 21] width 11 height 11
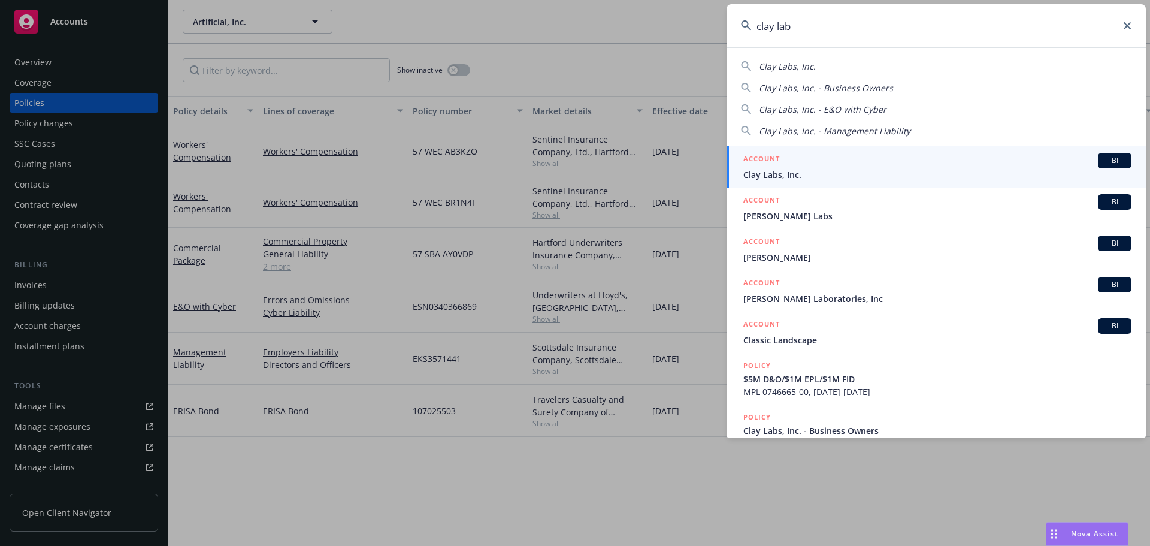
type input "clay lab"
click at [781, 169] on span "Clay Labs, Inc." at bounding box center [937, 174] width 388 height 13
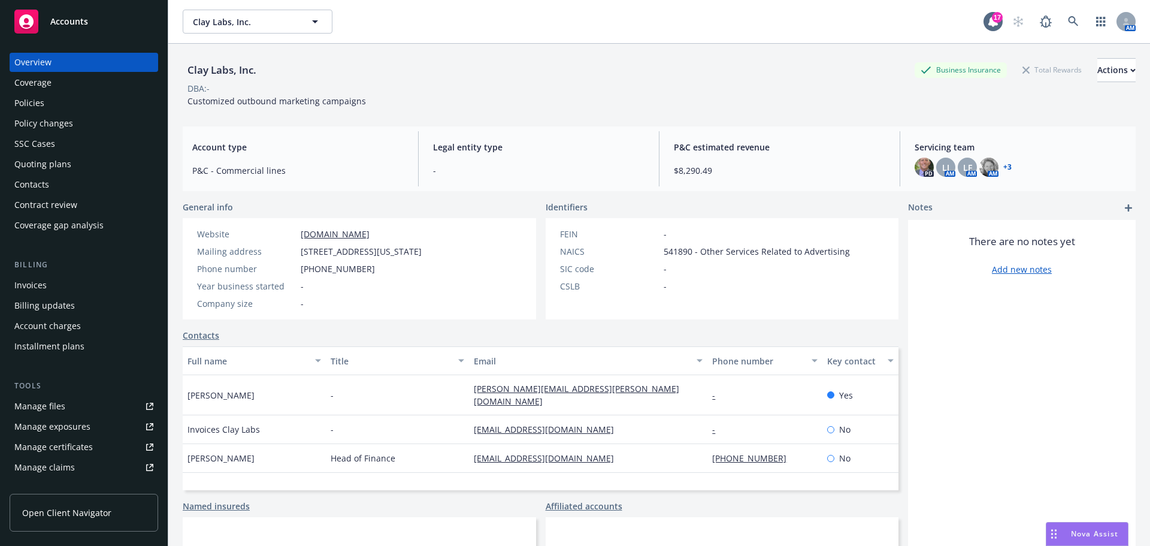
click at [41, 105] on div "Policies" at bounding box center [29, 102] width 30 height 19
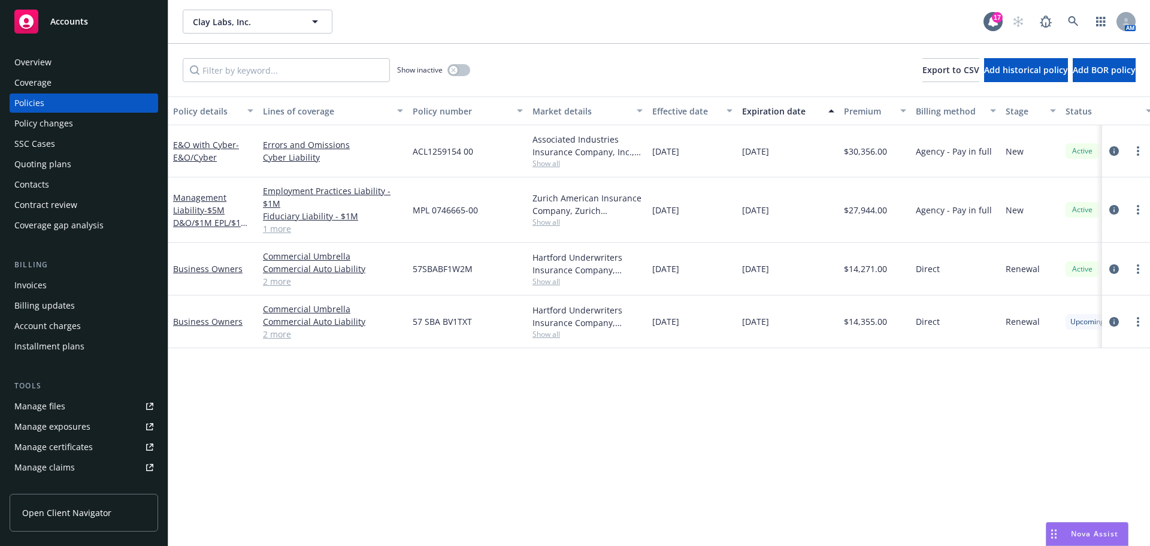
click at [72, 121] on div "Policy changes" at bounding box center [83, 123] width 139 height 19
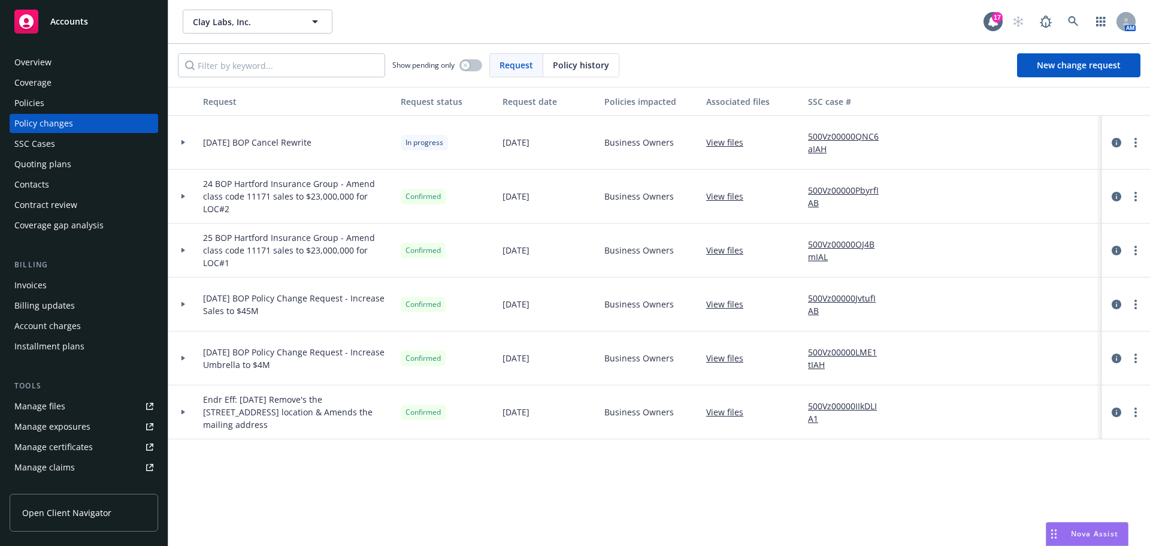
click at [49, 98] on div "Policies" at bounding box center [83, 102] width 139 height 19
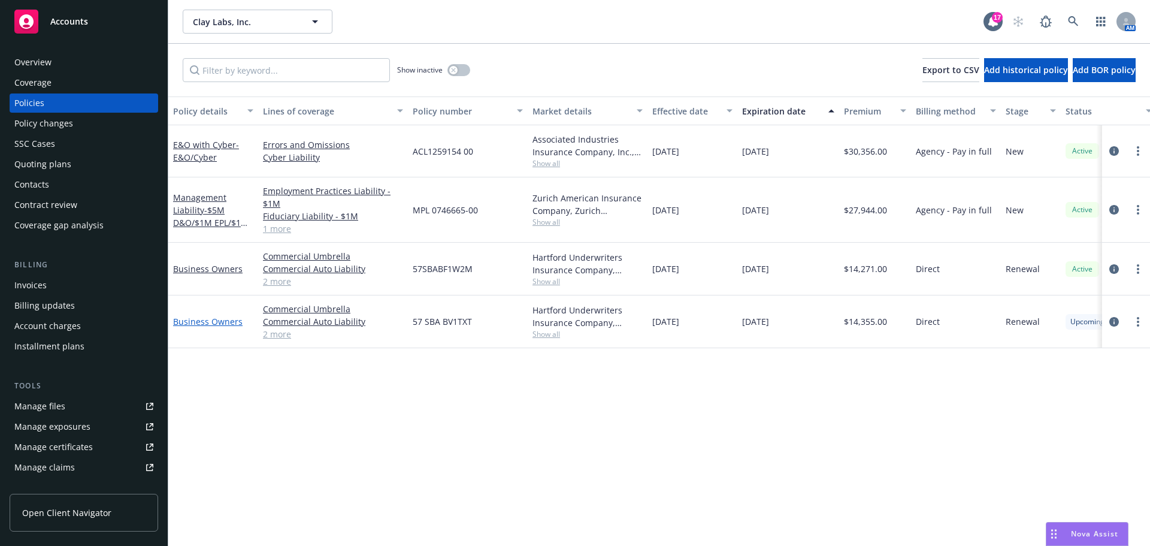
click at [210, 323] on link "Business Owners" at bounding box center [207, 321] width 69 height 11
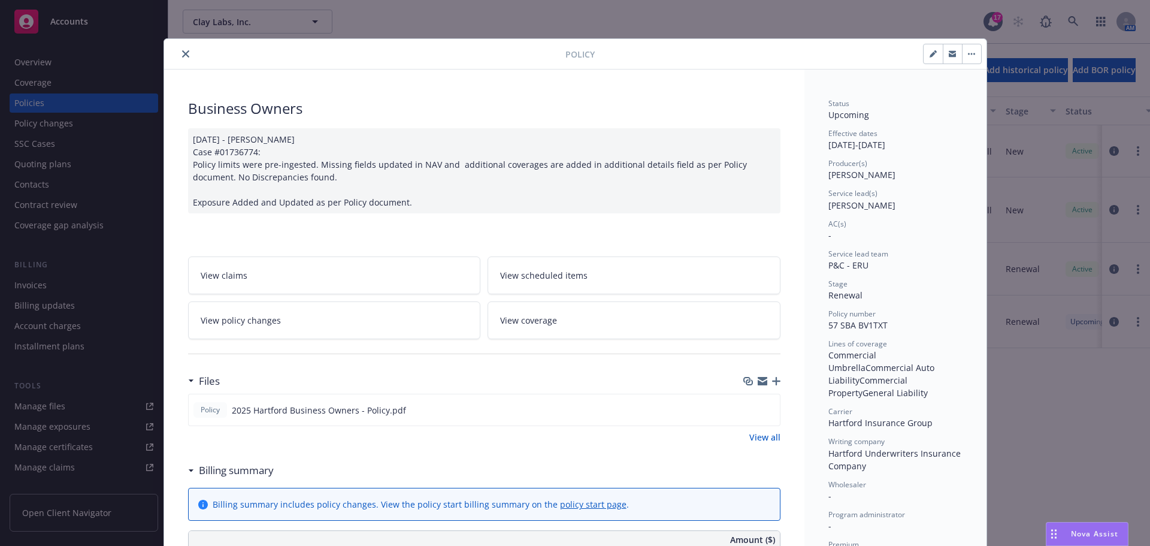
click at [182, 54] on icon "close" at bounding box center [185, 53] width 7 height 7
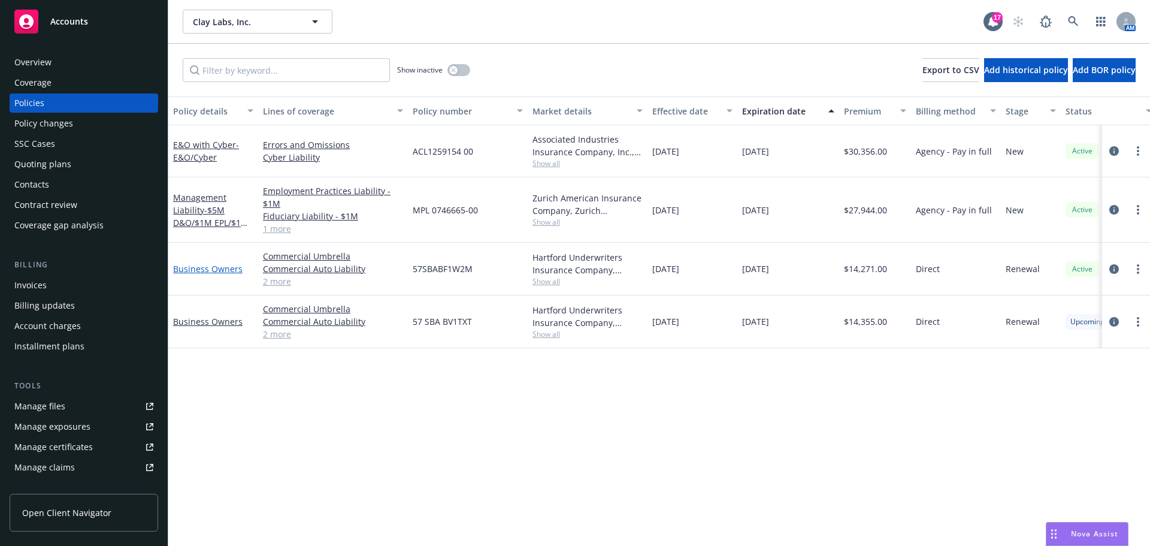
click at [225, 271] on link "Business Owners" at bounding box center [207, 268] width 69 height 11
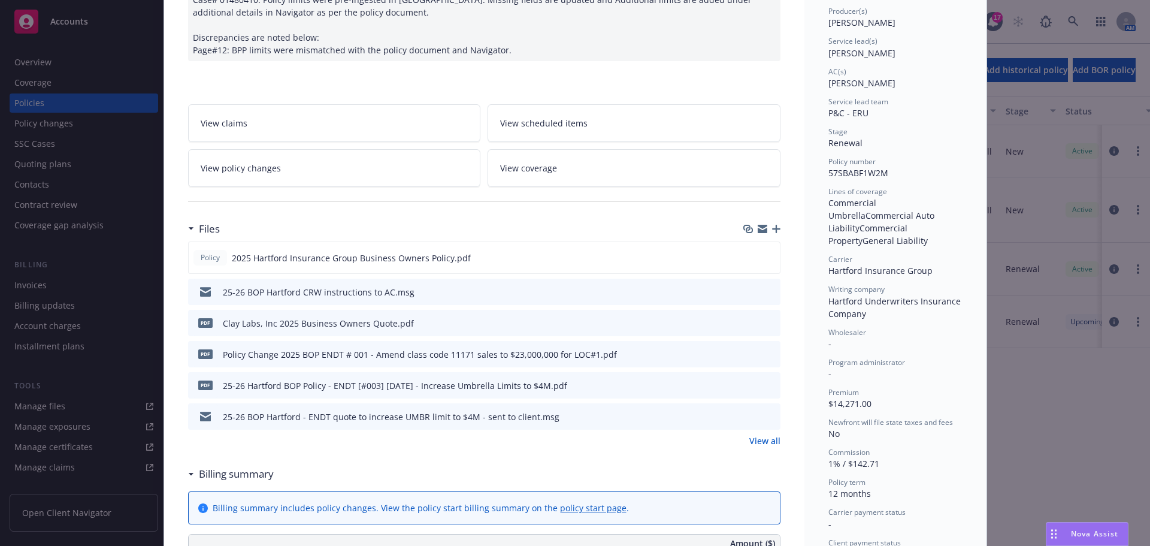
scroll to position [180, 0]
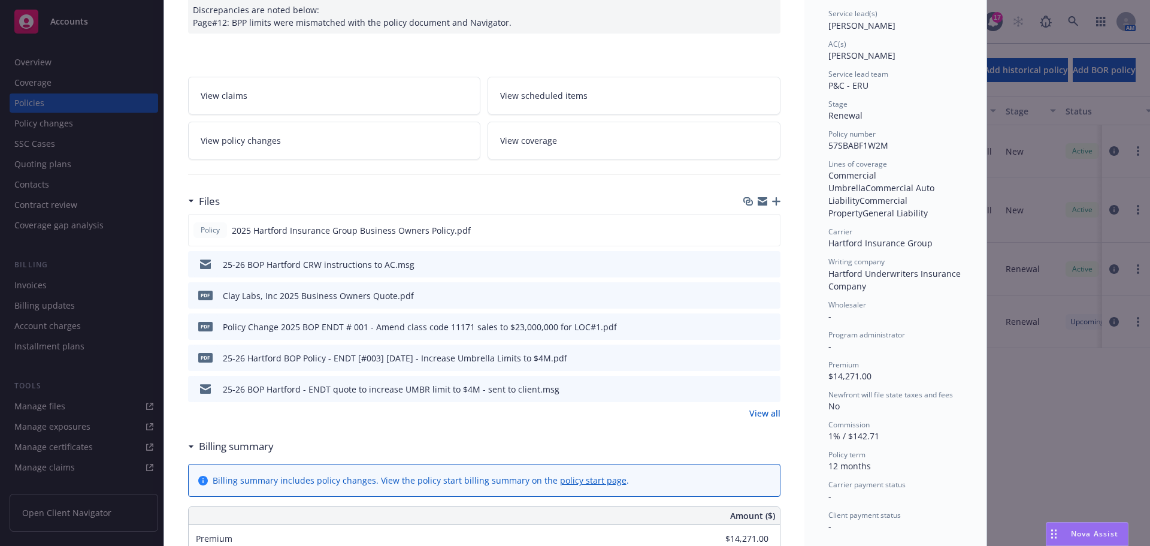
click at [764, 265] on icon "preview file" at bounding box center [769, 263] width 11 height 8
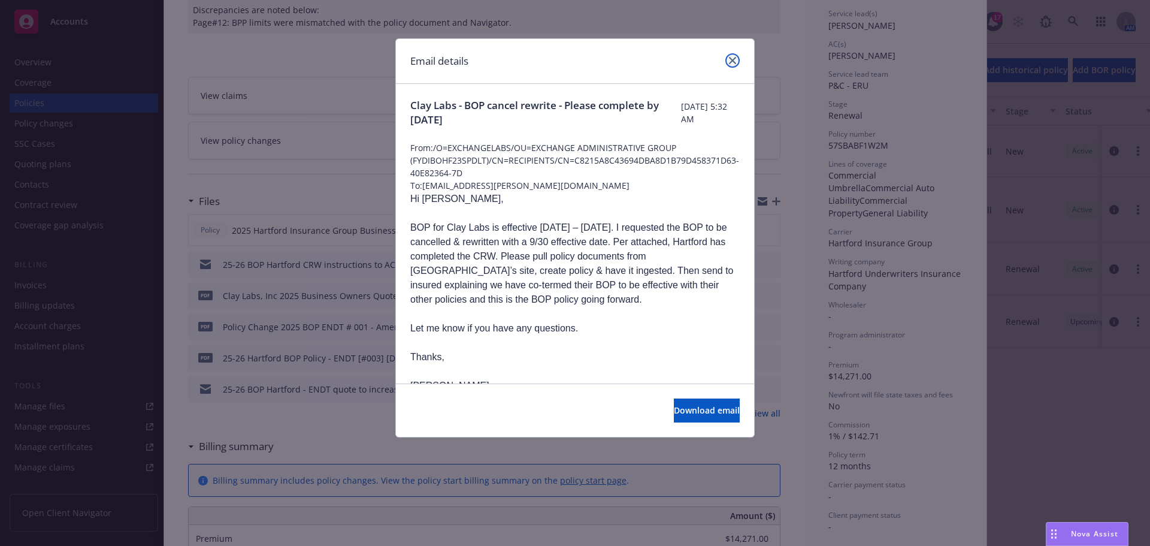
drag, startPoint x: 736, startPoint y: 58, endPoint x: 713, endPoint y: 62, distance: 23.0
click at [735, 58] on icon "close" at bounding box center [732, 60] width 7 height 7
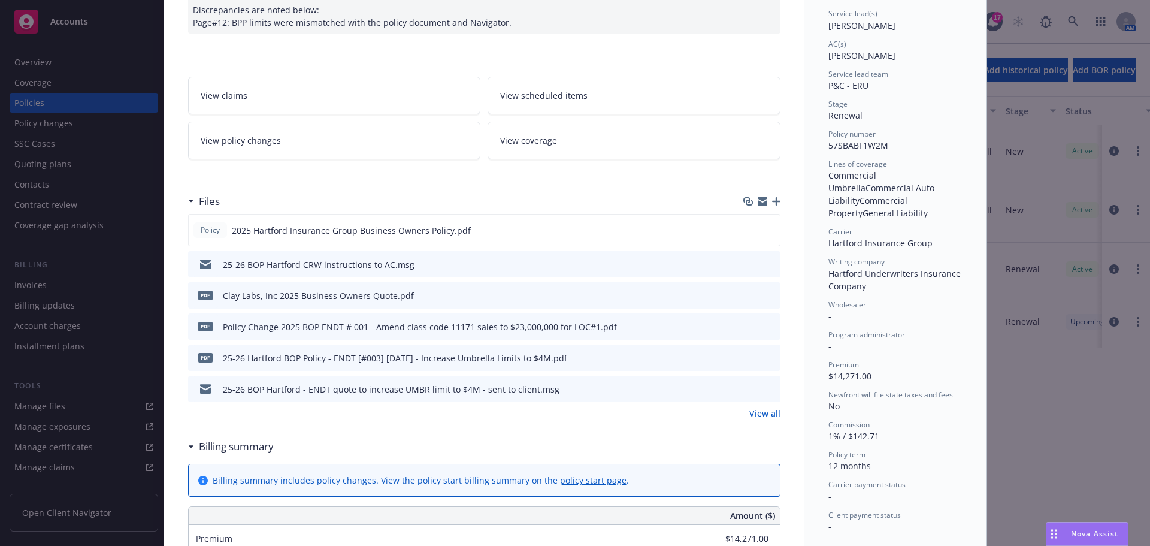
scroll to position [0, 0]
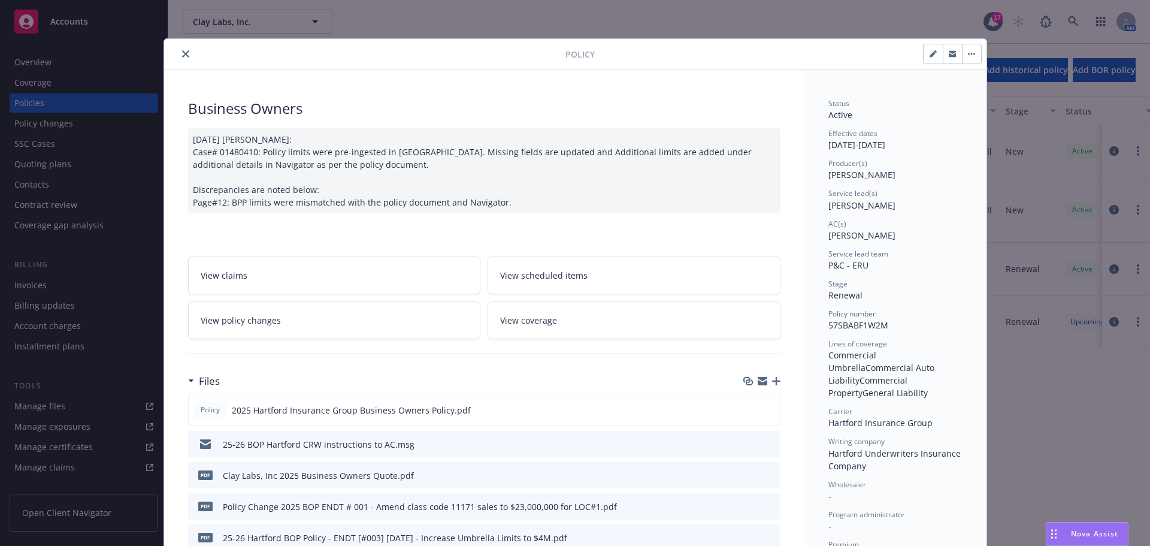
click at [182, 55] on icon "close" at bounding box center [185, 53] width 7 height 7
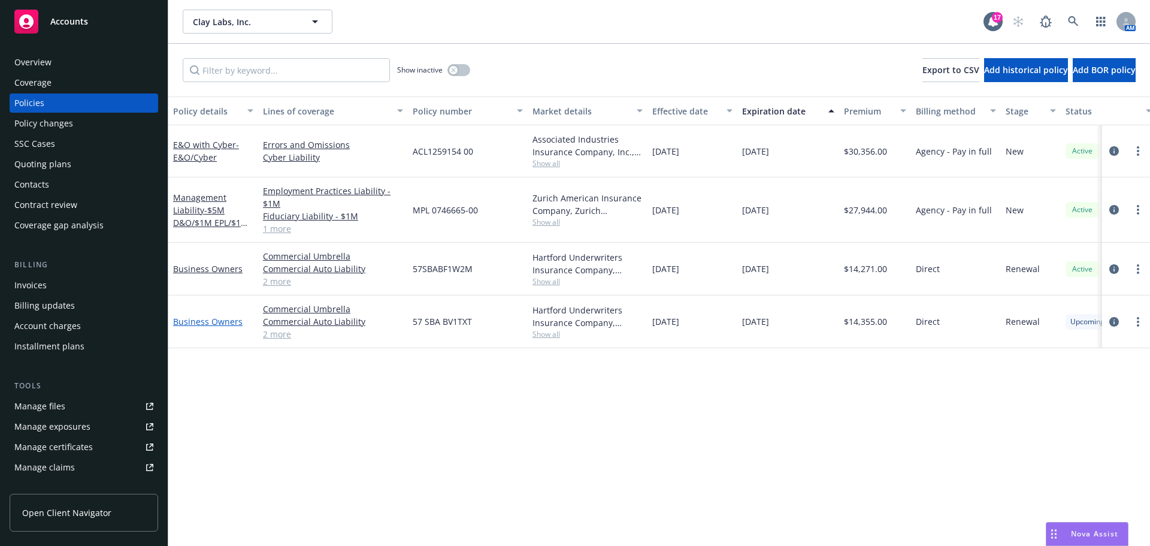
click at [202, 322] on link "Business Owners" at bounding box center [207, 321] width 69 height 11
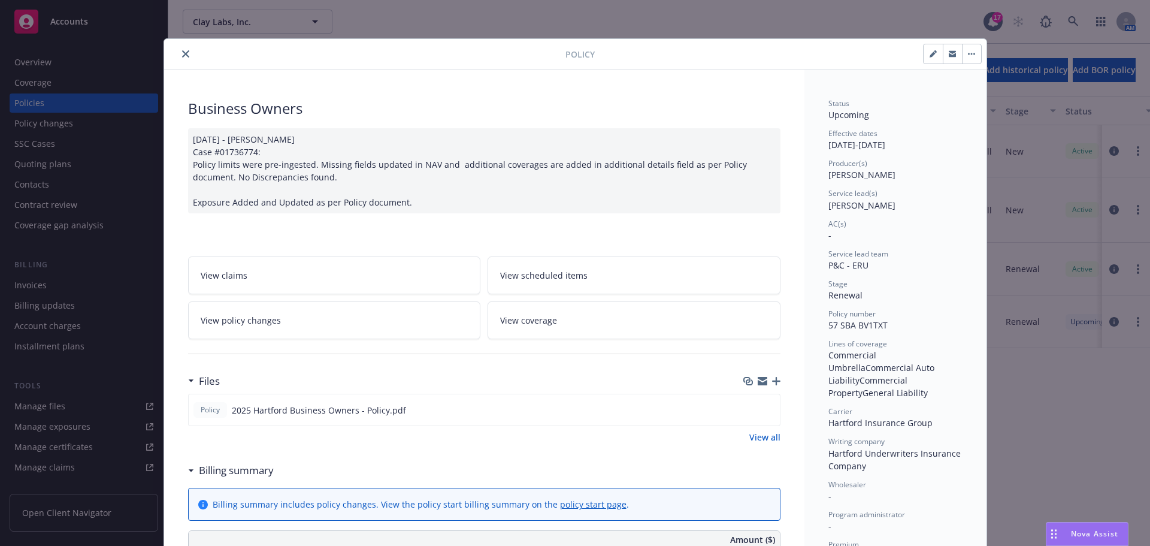
scroll to position [36, 0]
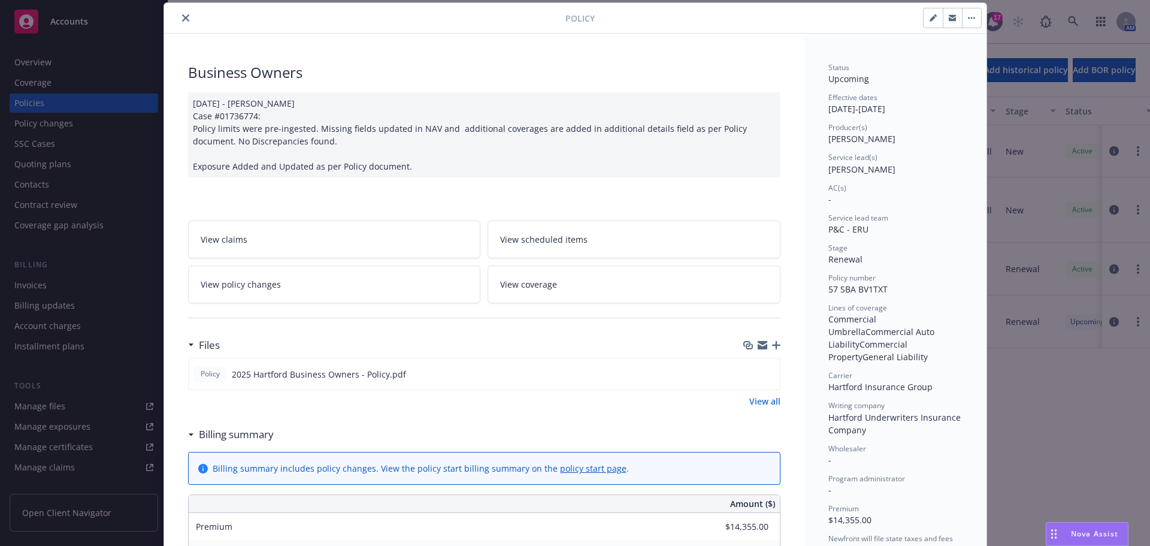
click at [183, 16] on icon "close" at bounding box center [185, 17] width 7 height 7
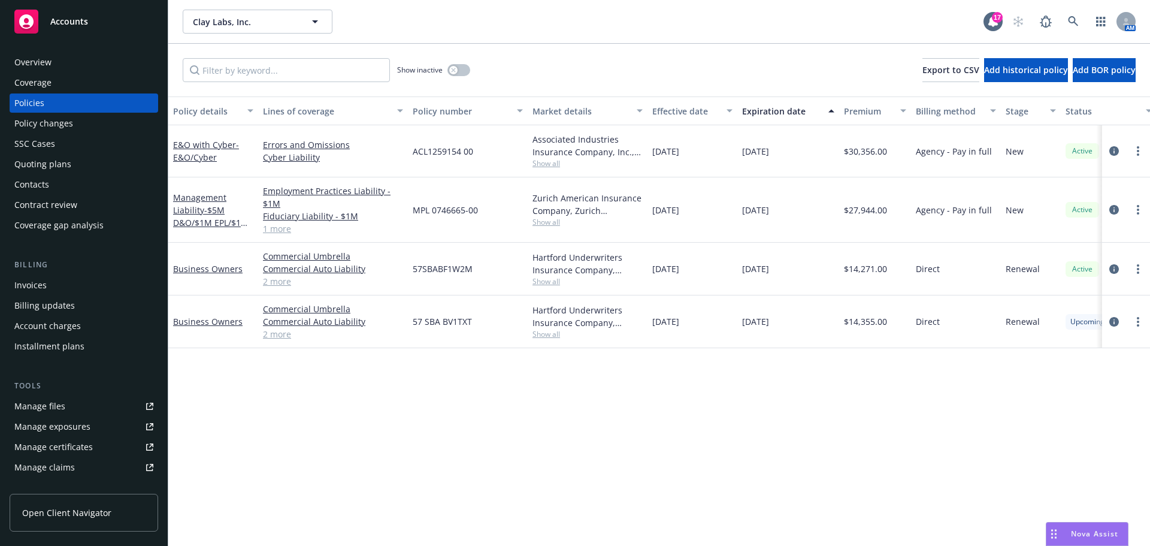
drag, startPoint x: 219, startPoint y: 267, endPoint x: 296, endPoint y: 275, distance: 77.7
click at [219, 268] on link "Business Owners" at bounding box center [207, 268] width 69 height 11
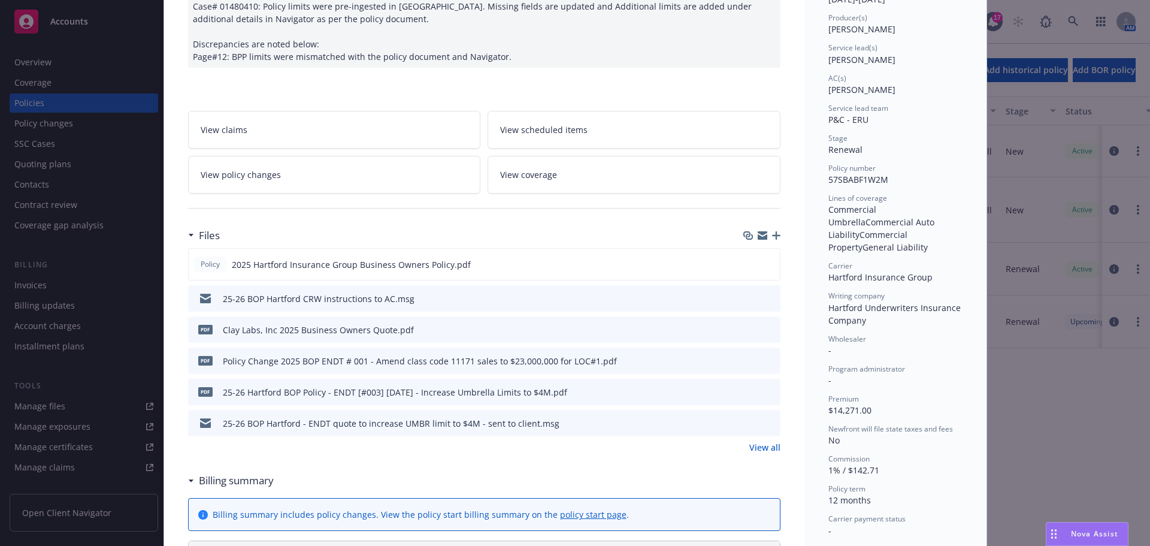
scroll to position [276, 0]
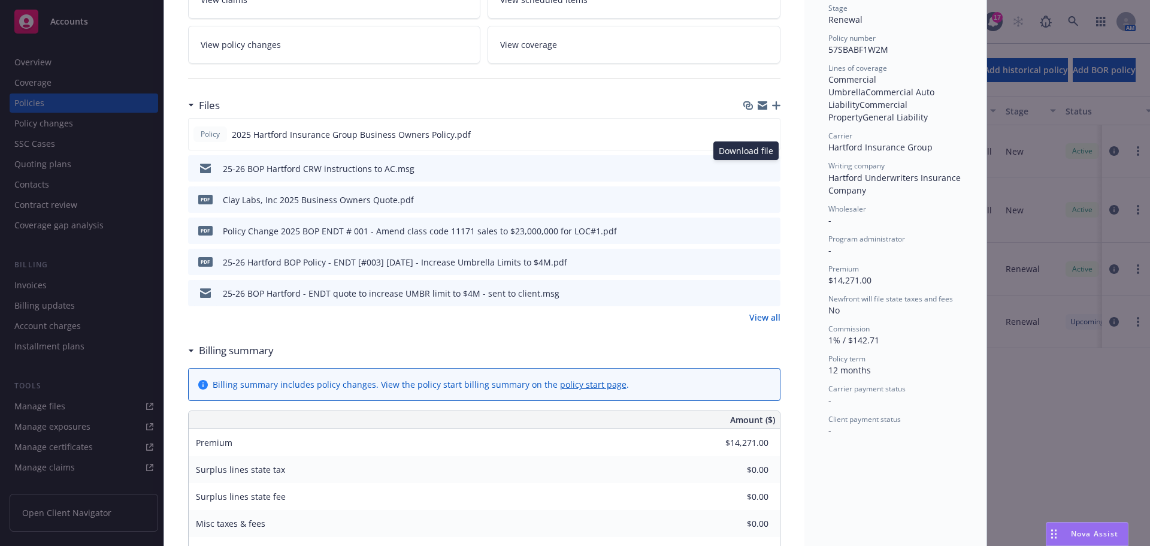
click at [746, 166] on icon "download file" at bounding box center [749, 168] width 10 height 10
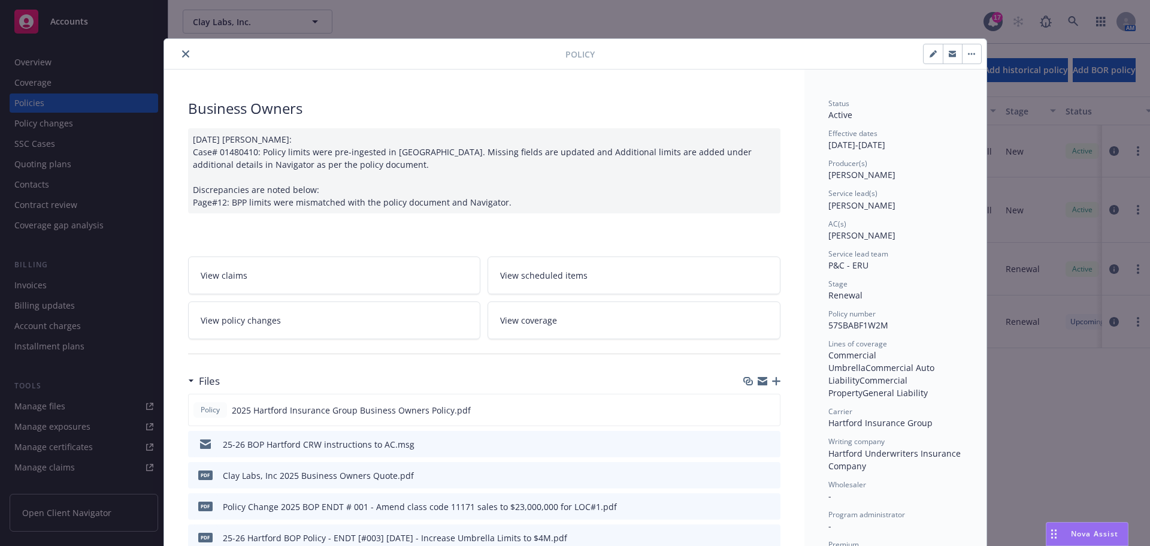
click at [185, 52] on button "close" at bounding box center [185, 54] width 14 height 14
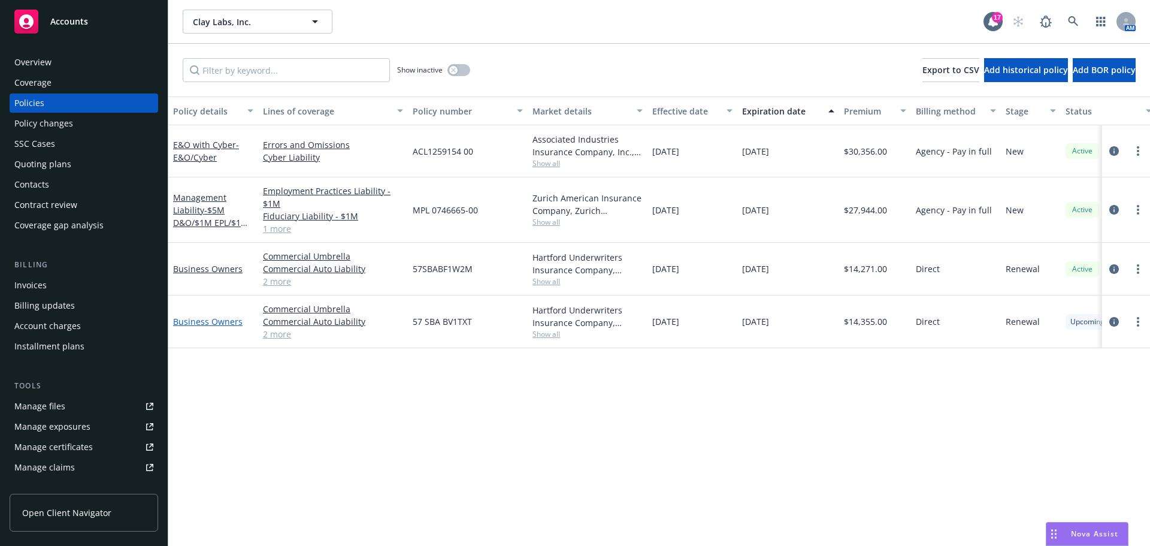
click at [220, 317] on link "Business Owners" at bounding box center [207, 321] width 69 height 11
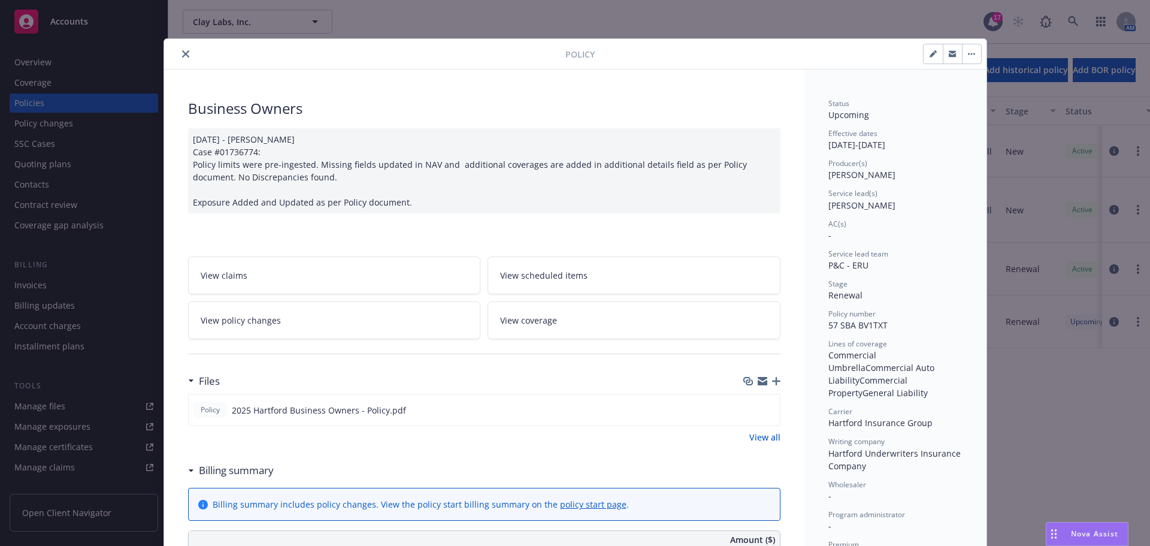
scroll to position [36, 0]
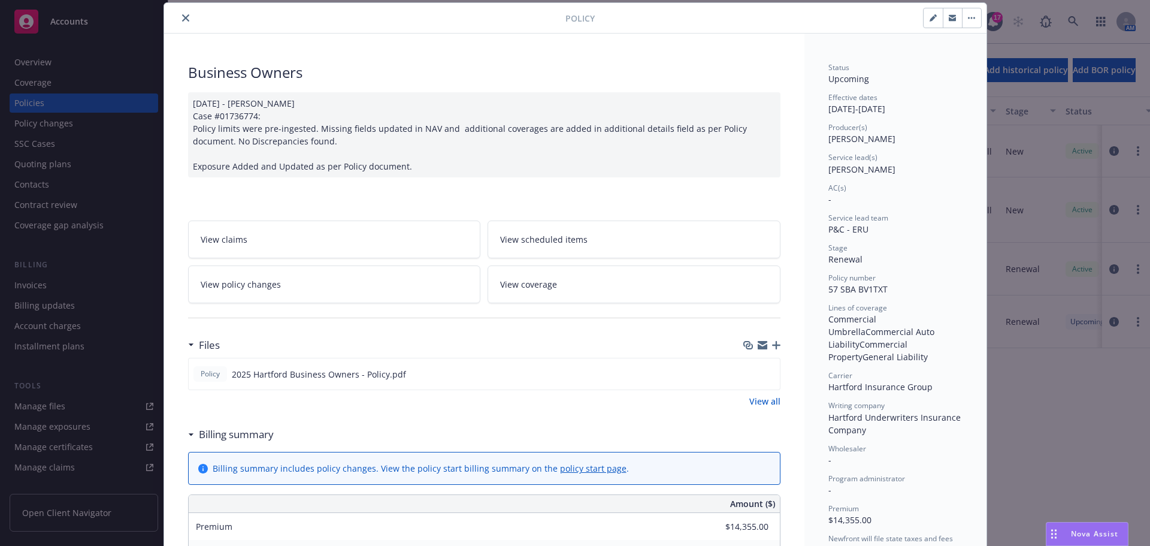
click at [182, 20] on icon "close" at bounding box center [185, 17] width 7 height 7
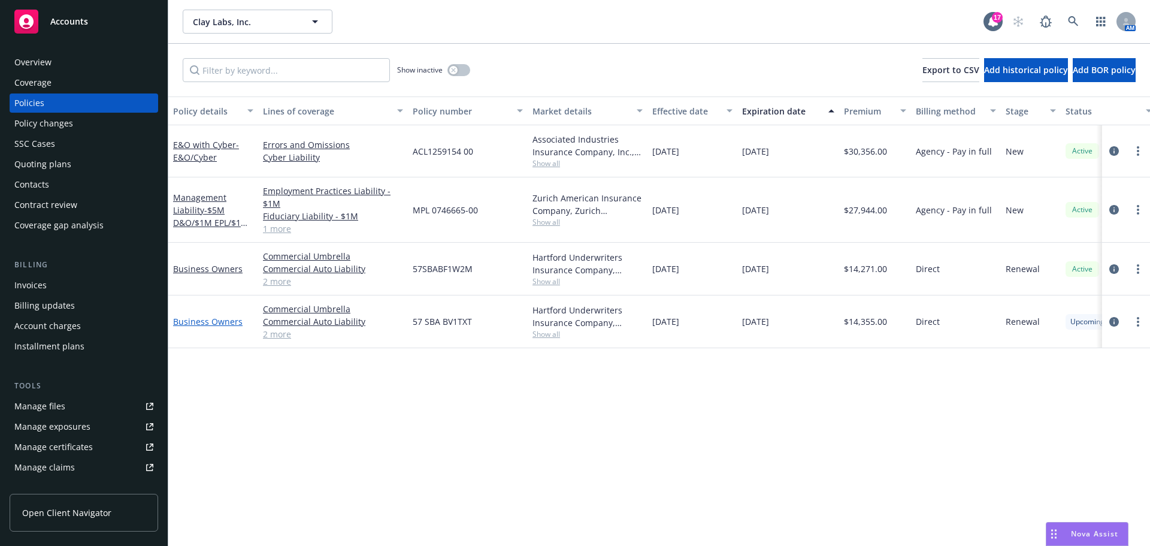
click at [201, 324] on link "Business Owners" at bounding box center [207, 321] width 69 height 11
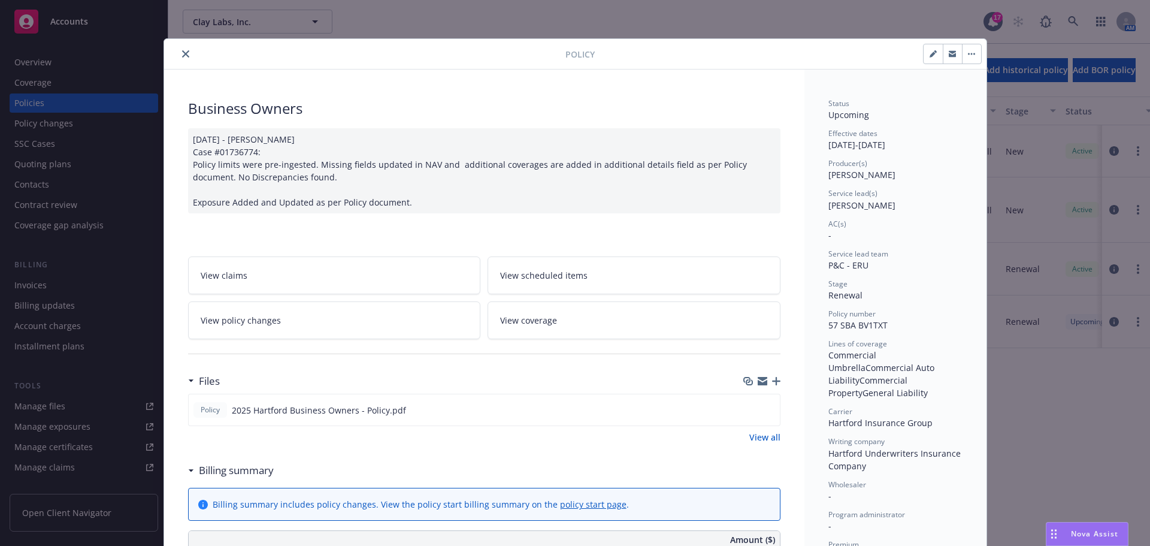
click at [178, 52] on button "close" at bounding box center [185, 54] width 14 height 14
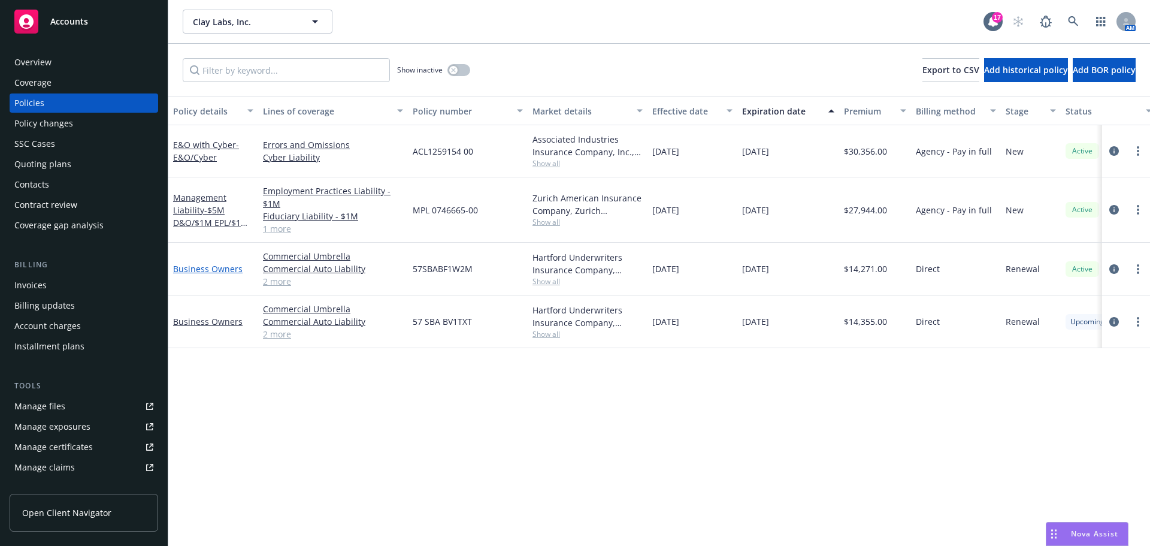
drag, startPoint x: 203, startPoint y: 270, endPoint x: 213, endPoint y: 268, distance: 10.3
click at [203, 270] on link "Business Owners" at bounding box center [207, 268] width 69 height 11
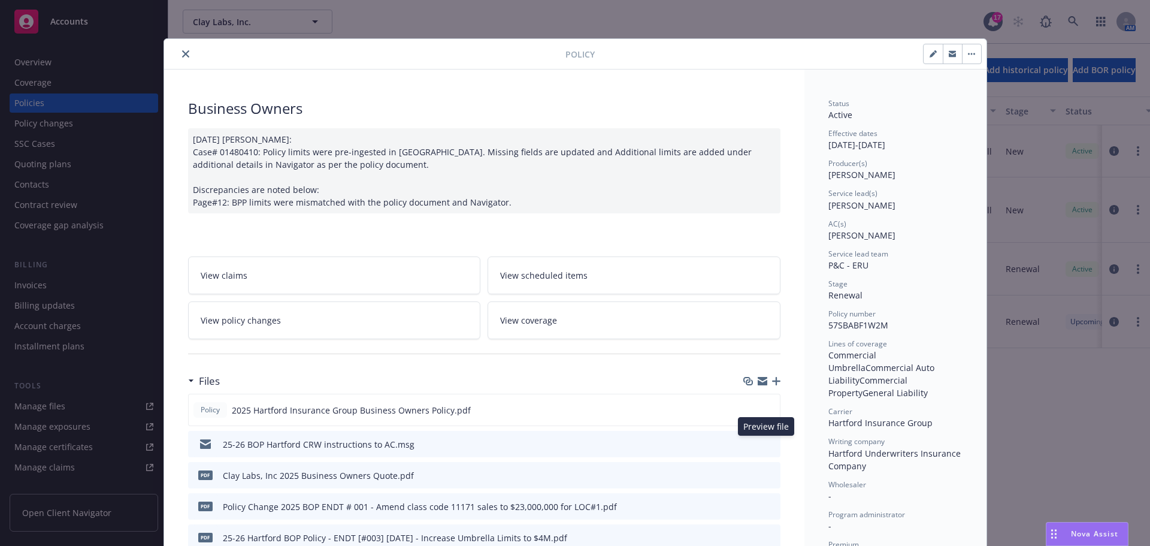
click at [764, 444] on icon "preview file" at bounding box center [769, 443] width 11 height 8
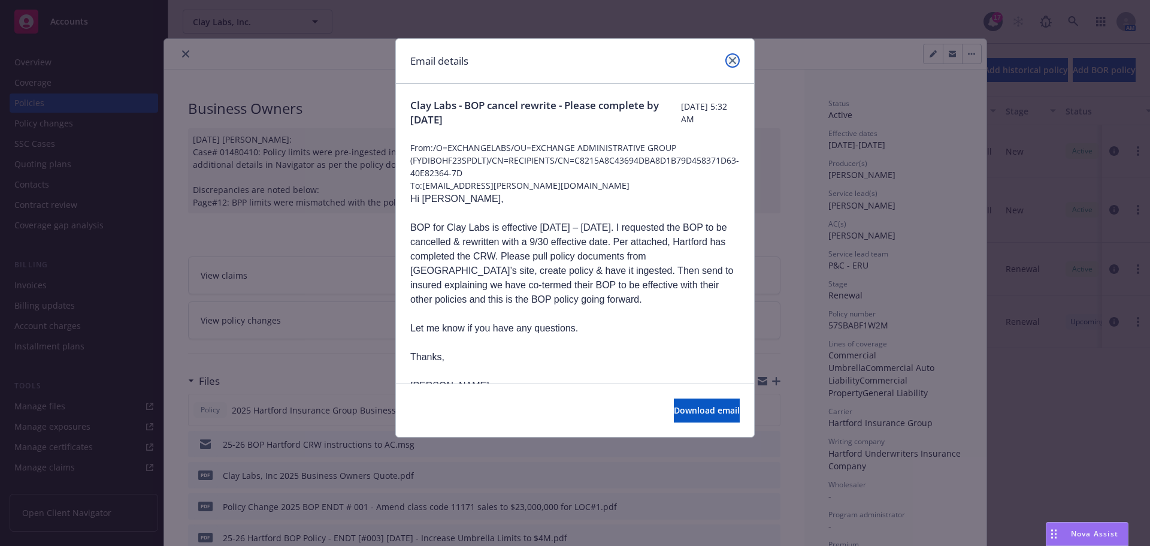
click at [732, 60] on icon "close" at bounding box center [732, 60] width 7 height 7
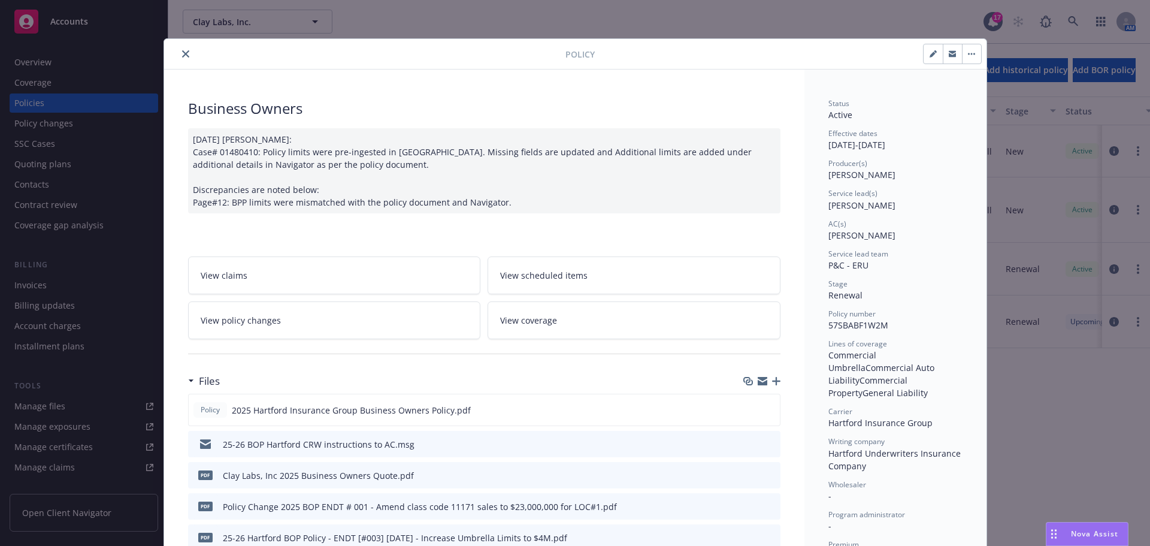
drag, startPoint x: 179, startPoint y: 53, endPoint x: 4, endPoint y: 7, distance: 181.5
click at [182, 53] on icon "close" at bounding box center [185, 53] width 7 height 7
